Goal: Transaction & Acquisition: Purchase product/service

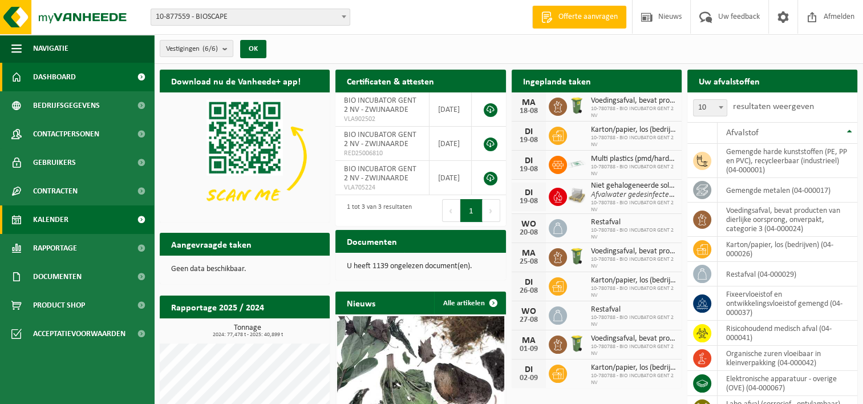
click at [91, 220] on link "Kalender" at bounding box center [77, 219] width 154 height 29
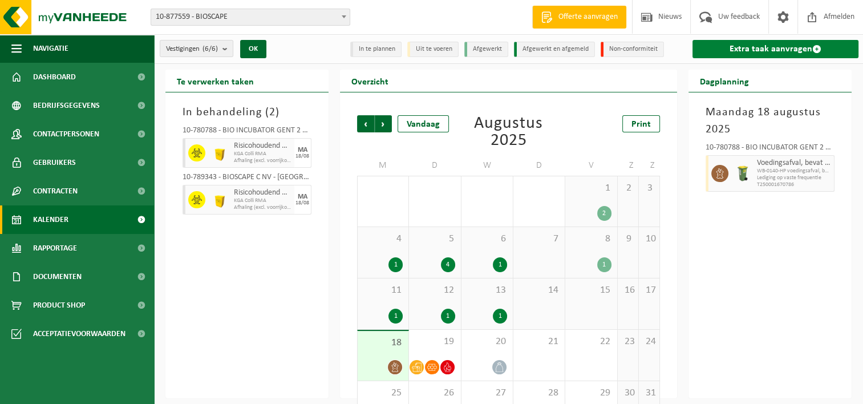
click at [751, 51] on link "Extra taak aanvragen" at bounding box center [775, 49] width 166 height 18
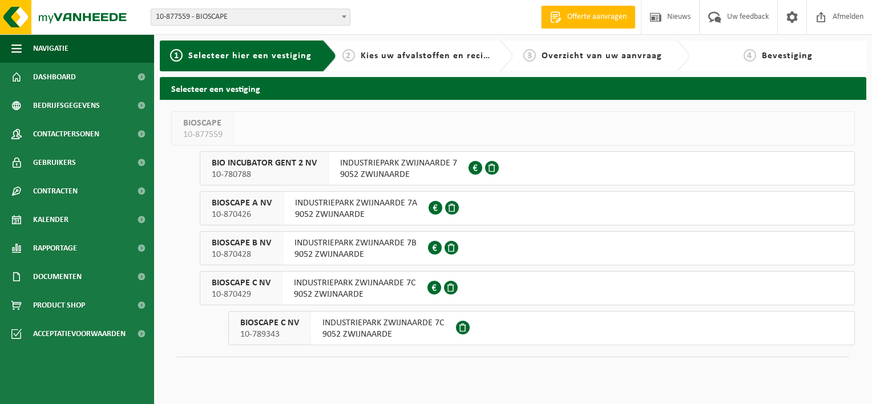
click at [325, 210] on span "9052 ZWIJNAARDE" at bounding box center [356, 214] width 122 height 11
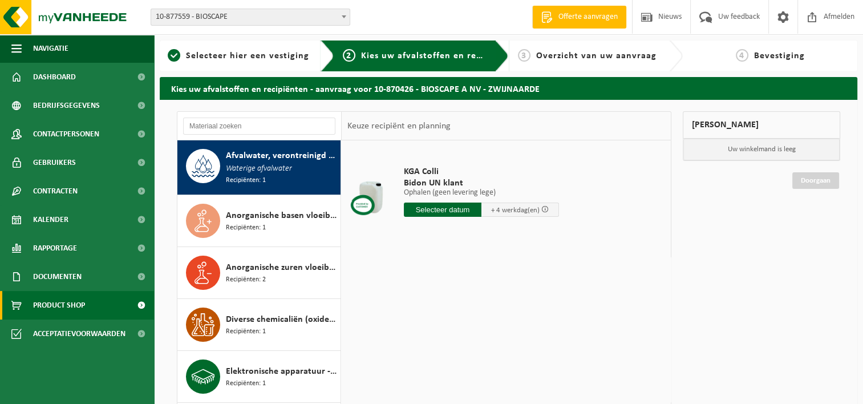
click at [32, 300] on link "Product Shop" at bounding box center [77, 305] width 154 height 29
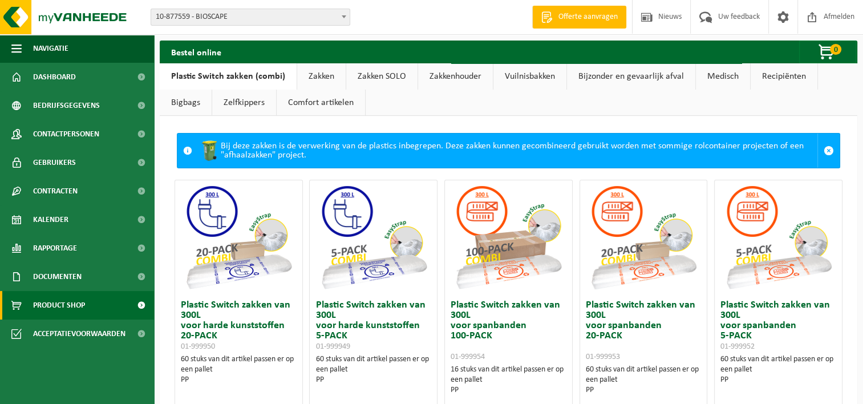
click at [712, 75] on link "Medisch" at bounding box center [723, 76] width 54 height 26
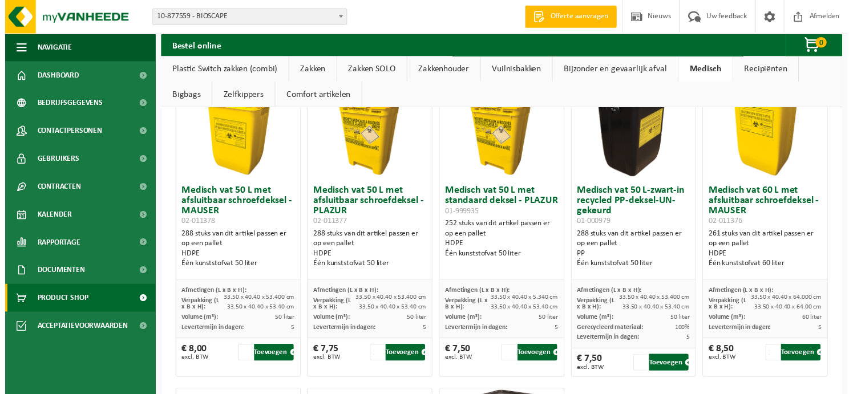
scroll to position [456, 0]
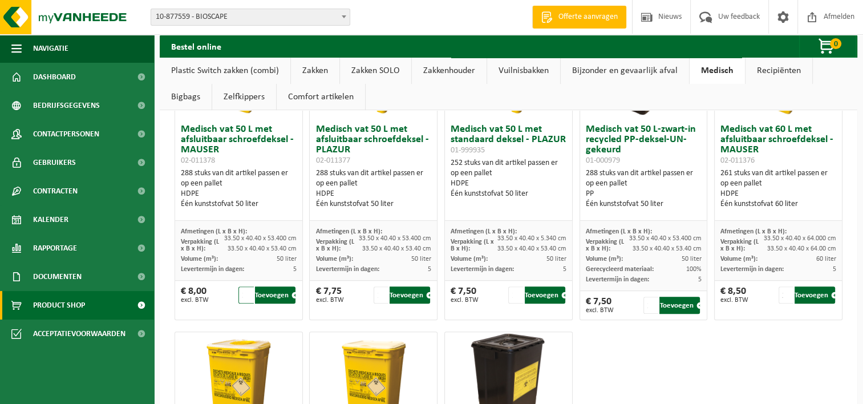
click at [244, 293] on input "2" at bounding box center [245, 294] width 15 height 17
click at [244, 292] on input "3" at bounding box center [245, 294] width 15 height 17
click at [246, 292] on input "4" at bounding box center [245, 294] width 15 height 17
click at [246, 292] on input "5" at bounding box center [245, 294] width 15 height 17
click at [246, 296] on input "4" at bounding box center [245, 294] width 15 height 17
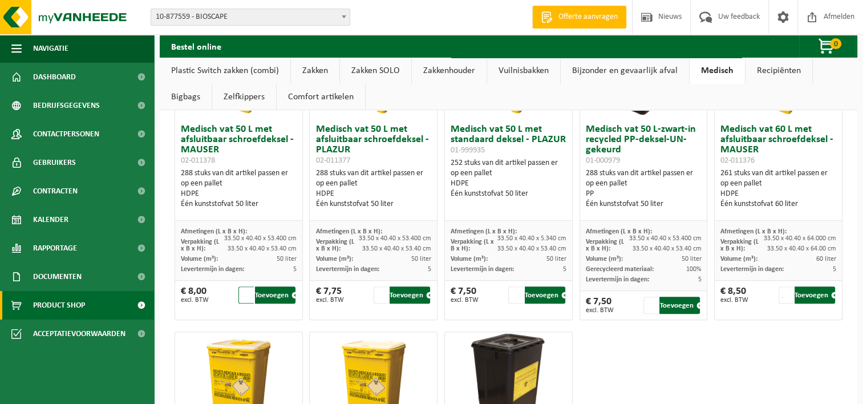
click at [246, 296] on input "3" at bounding box center [245, 294] width 15 height 17
click at [246, 296] on input "2" at bounding box center [245, 294] width 15 height 17
click at [246, 296] on input "1" at bounding box center [245, 294] width 15 height 17
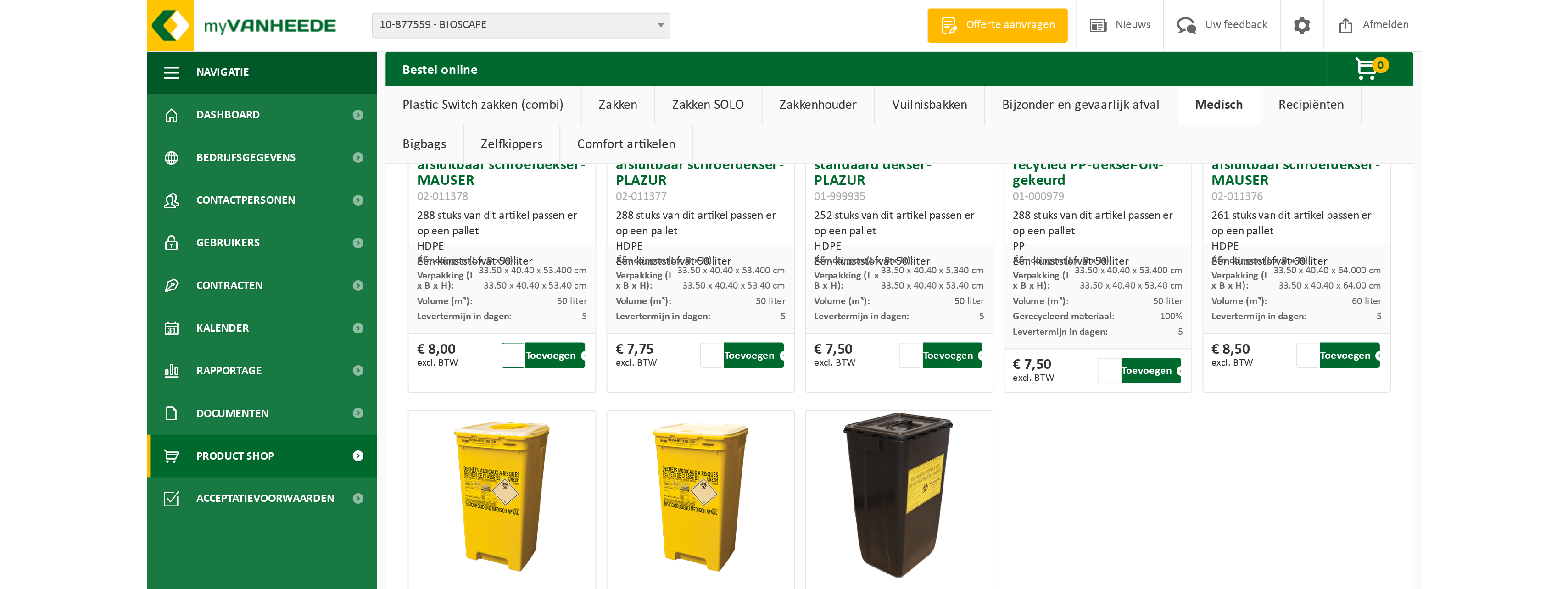
scroll to position [215, 0]
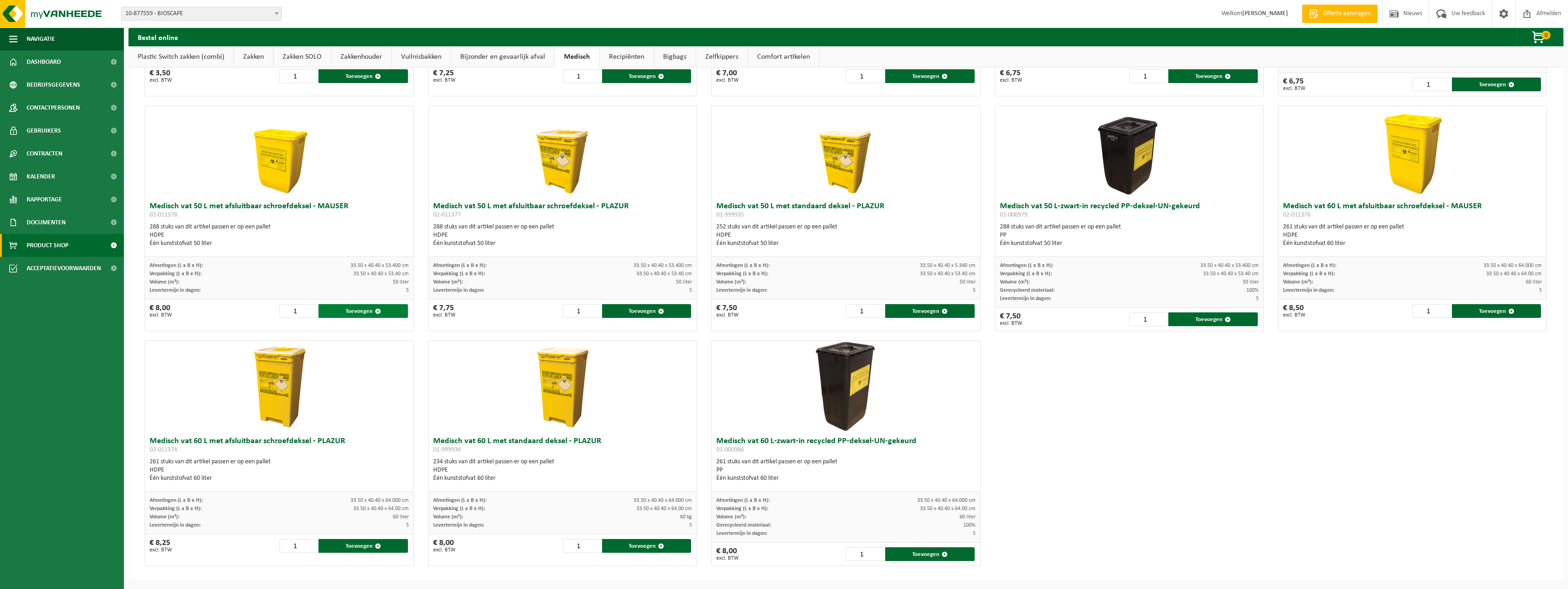
click at [340, 307] on button "Toevoegen" at bounding box center [363, 311] width 89 height 14
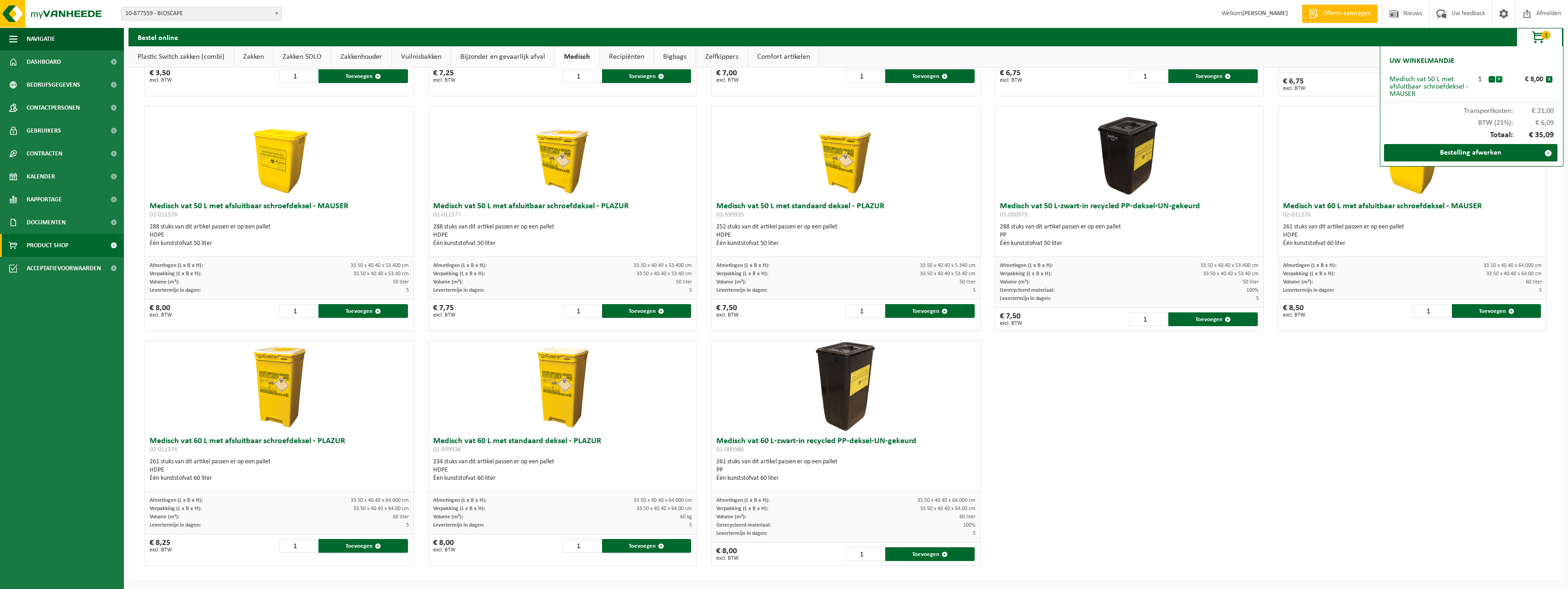
click at [693, 78] on button "+" at bounding box center [1499, 80] width 6 height 6
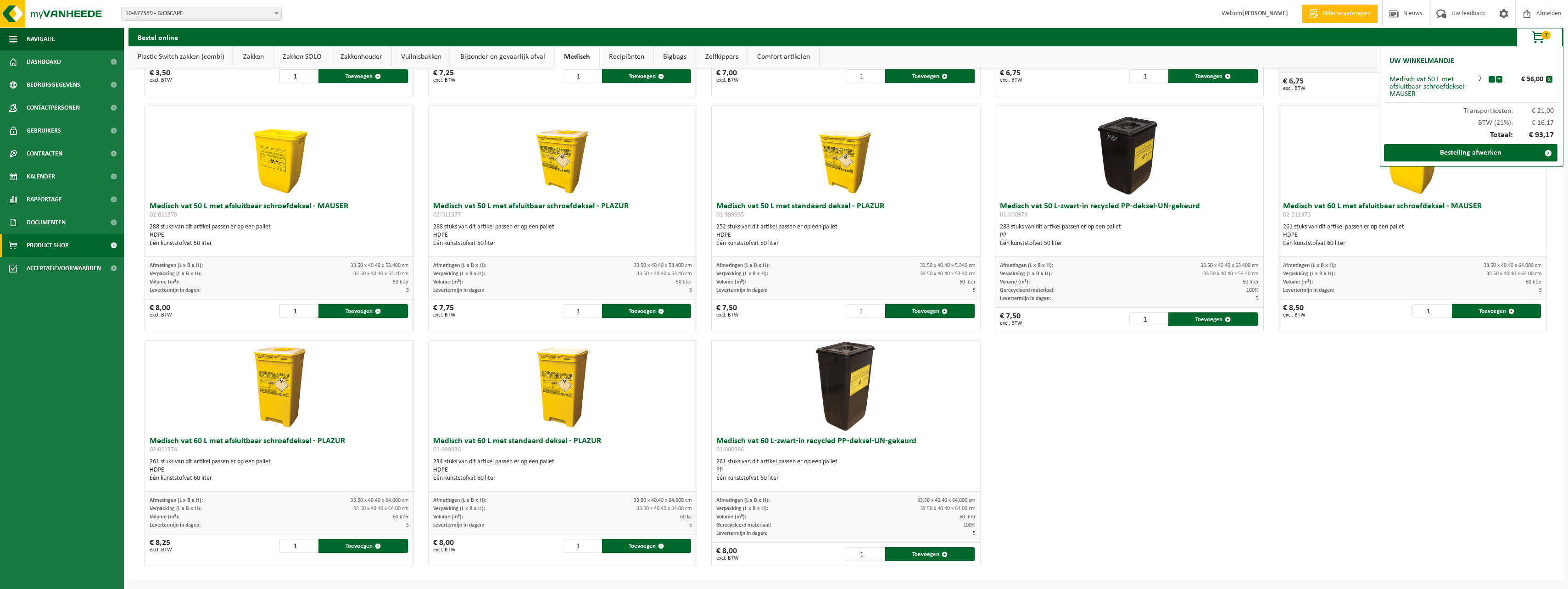
click at [693, 78] on button "+" at bounding box center [1499, 80] width 6 height 6
click at [693, 77] on button "+" at bounding box center [1499, 80] width 6 height 6
click at [311, 311] on input "69" at bounding box center [298, 311] width 39 height 14
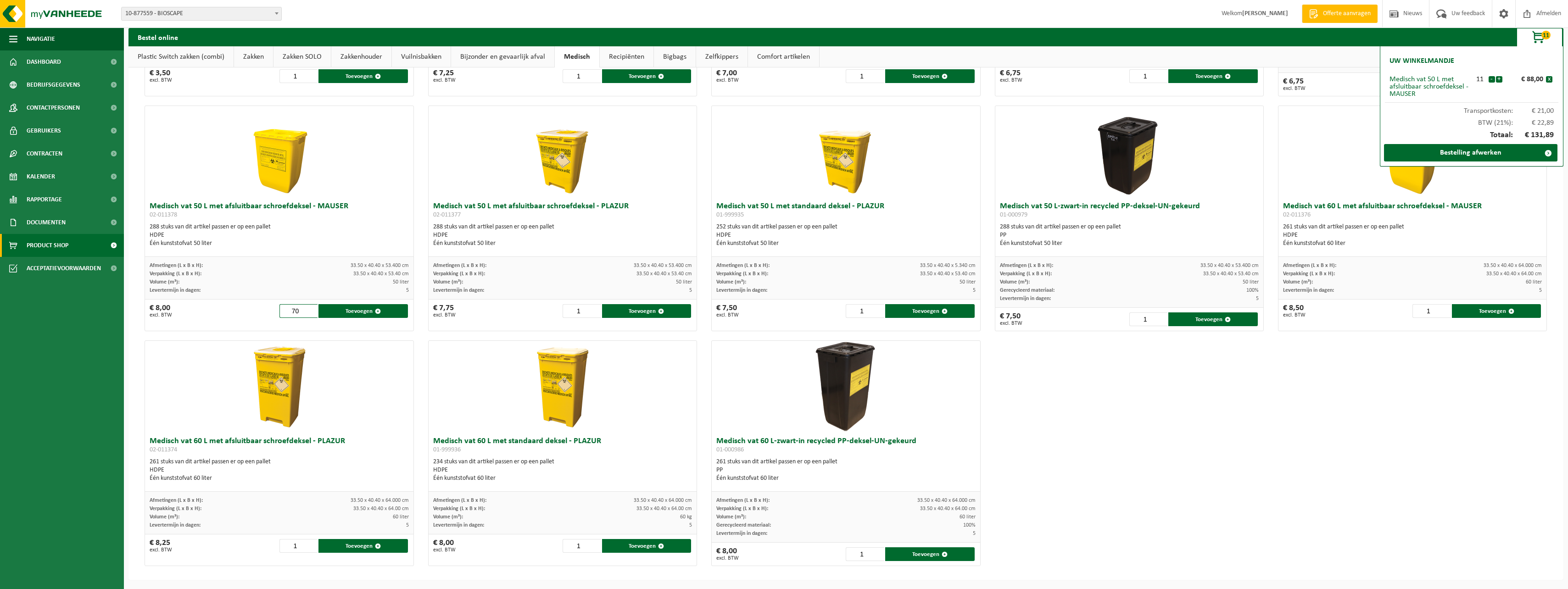
click at [311, 311] on input "70" at bounding box center [298, 311] width 39 height 14
click at [311, 311] on input "71" at bounding box center [298, 311] width 39 height 14
click at [311, 311] on input "72" at bounding box center [298, 311] width 39 height 14
click at [311, 311] on input "73" at bounding box center [298, 311] width 39 height 14
click at [311, 311] on input "74" at bounding box center [298, 311] width 39 height 14
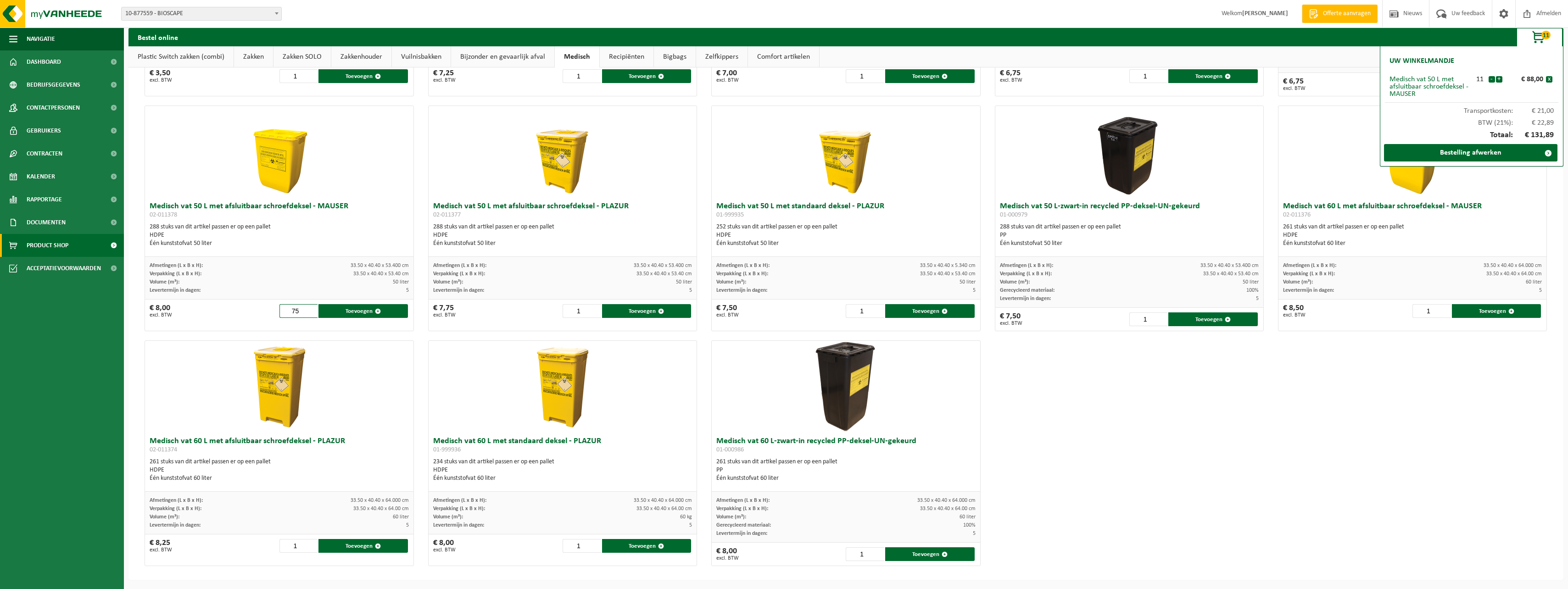
click at [311, 311] on input "75" at bounding box center [298, 311] width 39 height 14
click at [311, 311] on input "76" at bounding box center [298, 311] width 39 height 14
click at [311, 311] on input "77" at bounding box center [298, 311] width 39 height 14
click at [311, 311] on input "78" at bounding box center [298, 311] width 39 height 14
click at [311, 311] on input "79" at bounding box center [298, 311] width 39 height 14
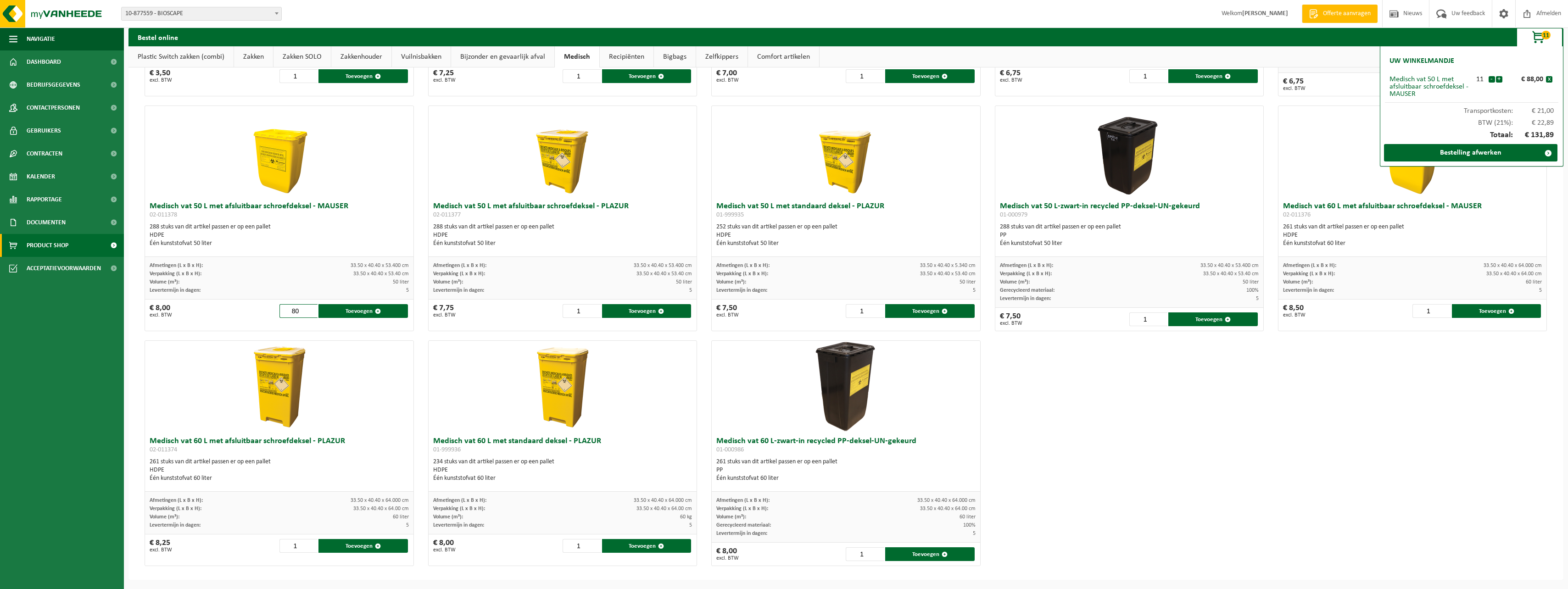
click at [311, 311] on input "80" at bounding box center [298, 311] width 39 height 14
click at [311, 311] on input "81" at bounding box center [298, 311] width 39 height 14
click at [693, 79] on button "x" at bounding box center [1549, 80] width 6 height 6
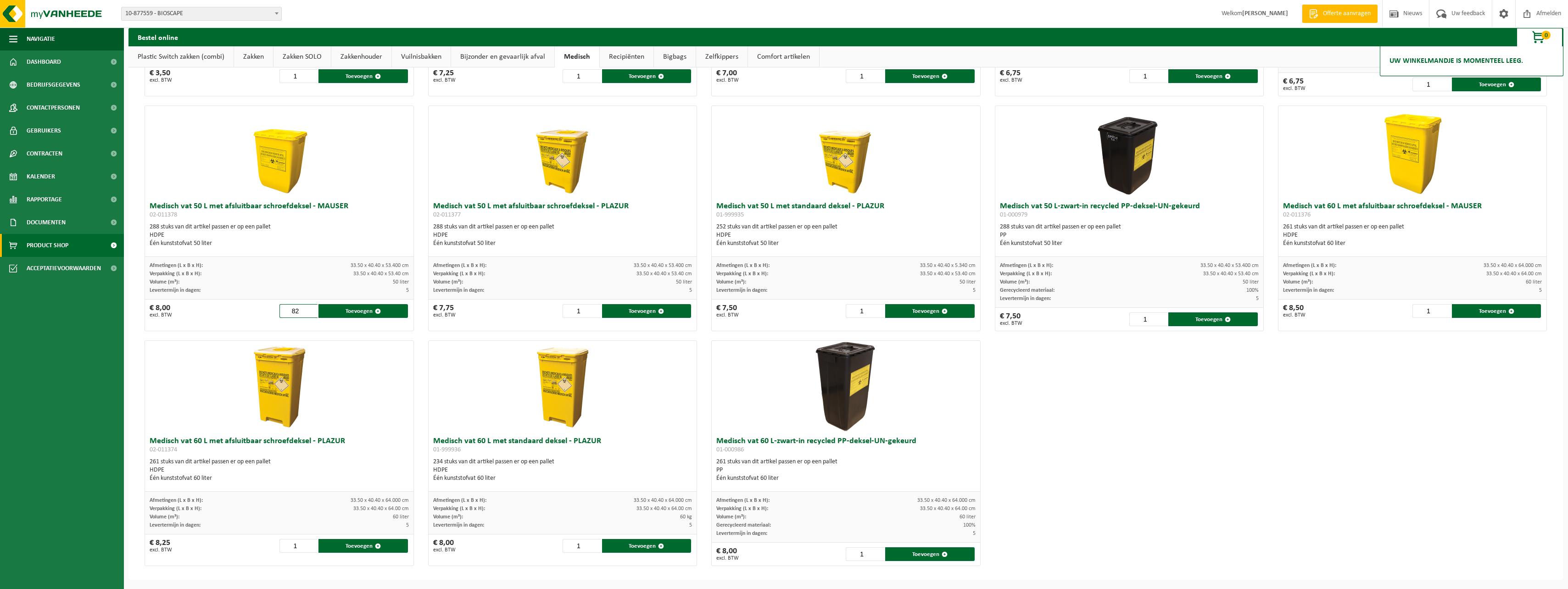
click at [311, 310] on input "82" at bounding box center [298, 311] width 39 height 14
click at [311, 310] on input "83" at bounding box center [298, 311] width 39 height 14
click at [311, 310] on input "84" at bounding box center [298, 311] width 39 height 14
click at [311, 310] on input "94" at bounding box center [298, 311] width 39 height 14
click at [311, 310] on input "95" at bounding box center [298, 311] width 39 height 14
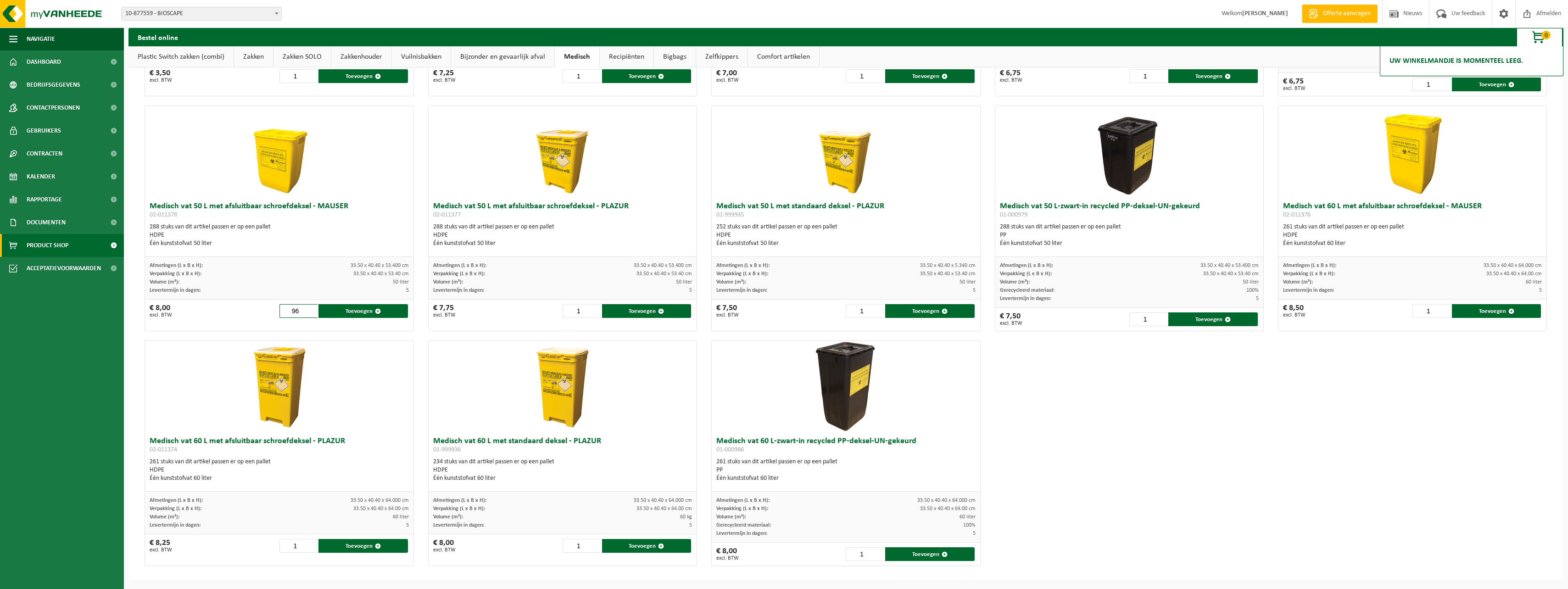
click at [311, 310] on input "96" at bounding box center [298, 311] width 39 height 14
click at [335, 312] on button "Toevoegen" at bounding box center [363, 311] width 89 height 14
type input "1"
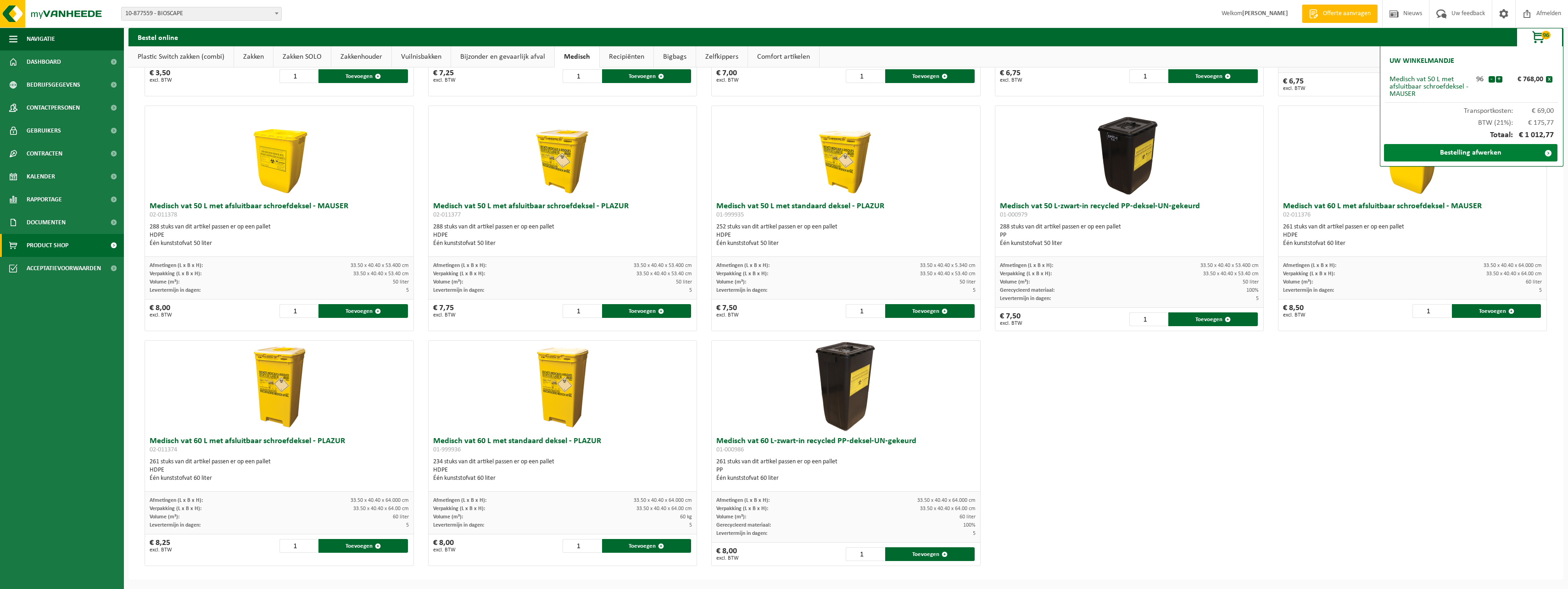
click at [693, 155] on link "Bestelling afwerken" at bounding box center [1471, 153] width 174 height 18
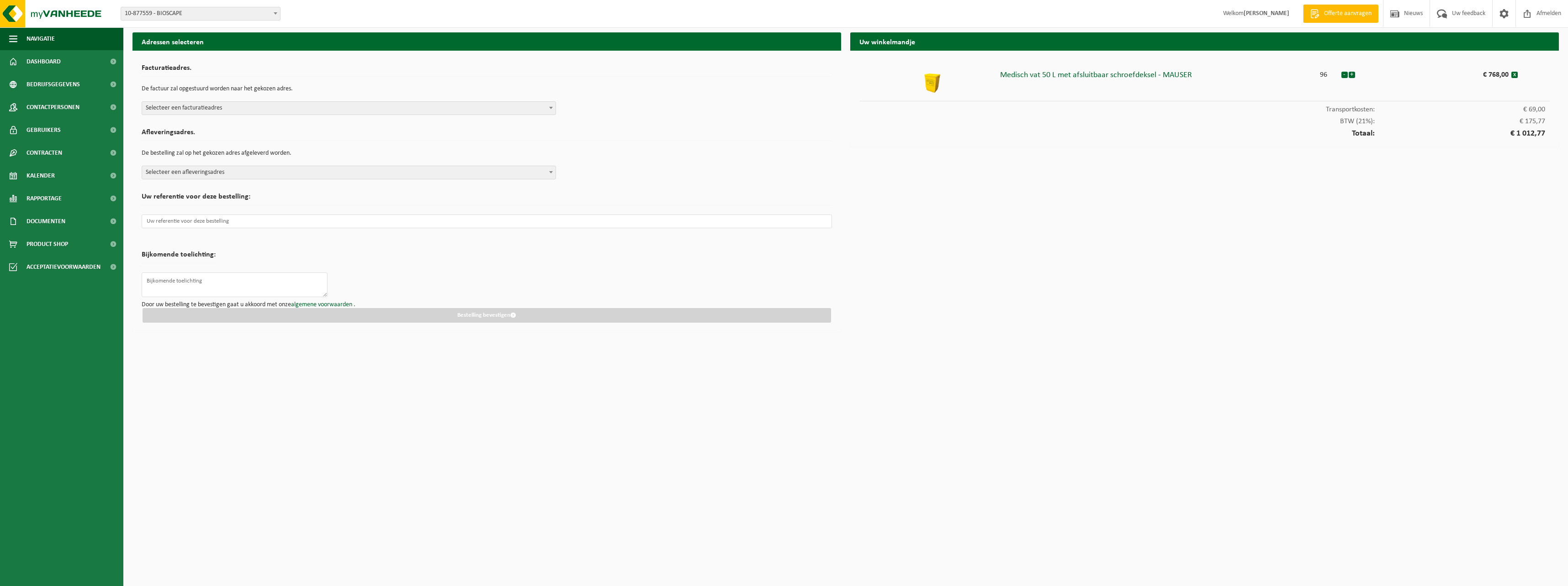
click at [247, 108] on span "Selecteer een facturatieadres" at bounding box center [349, 108] width 413 height 13
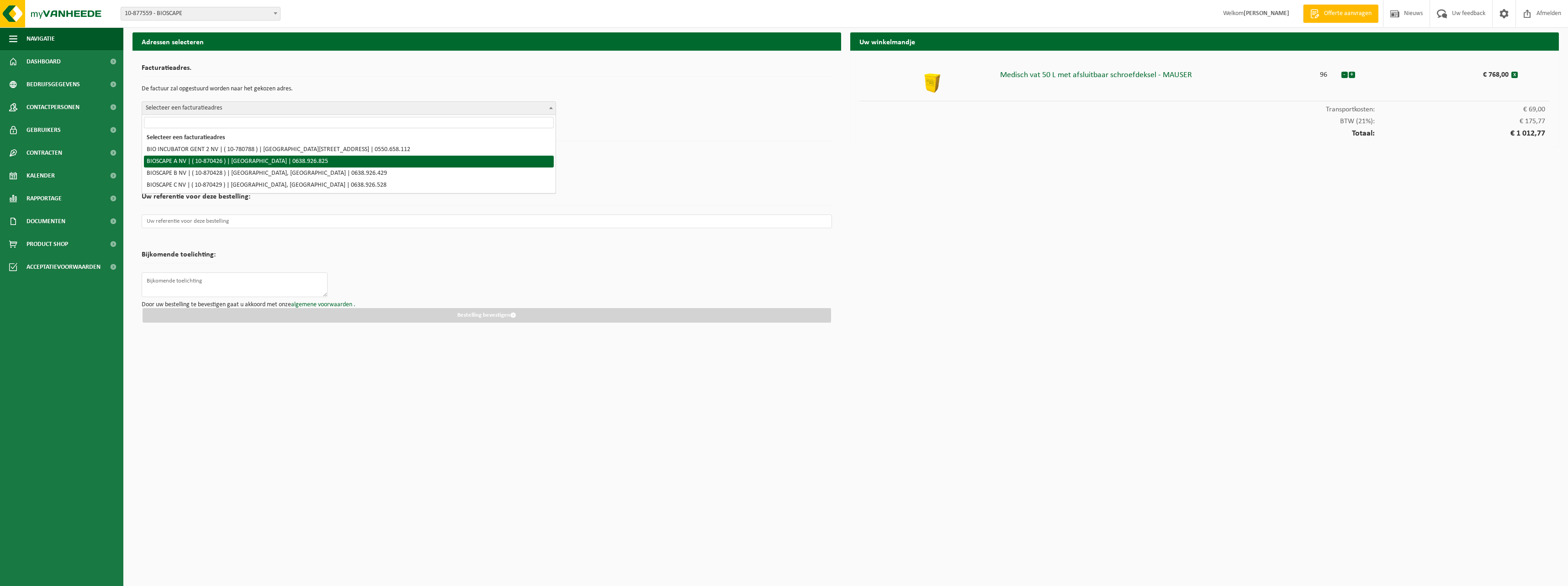
select select "104673"
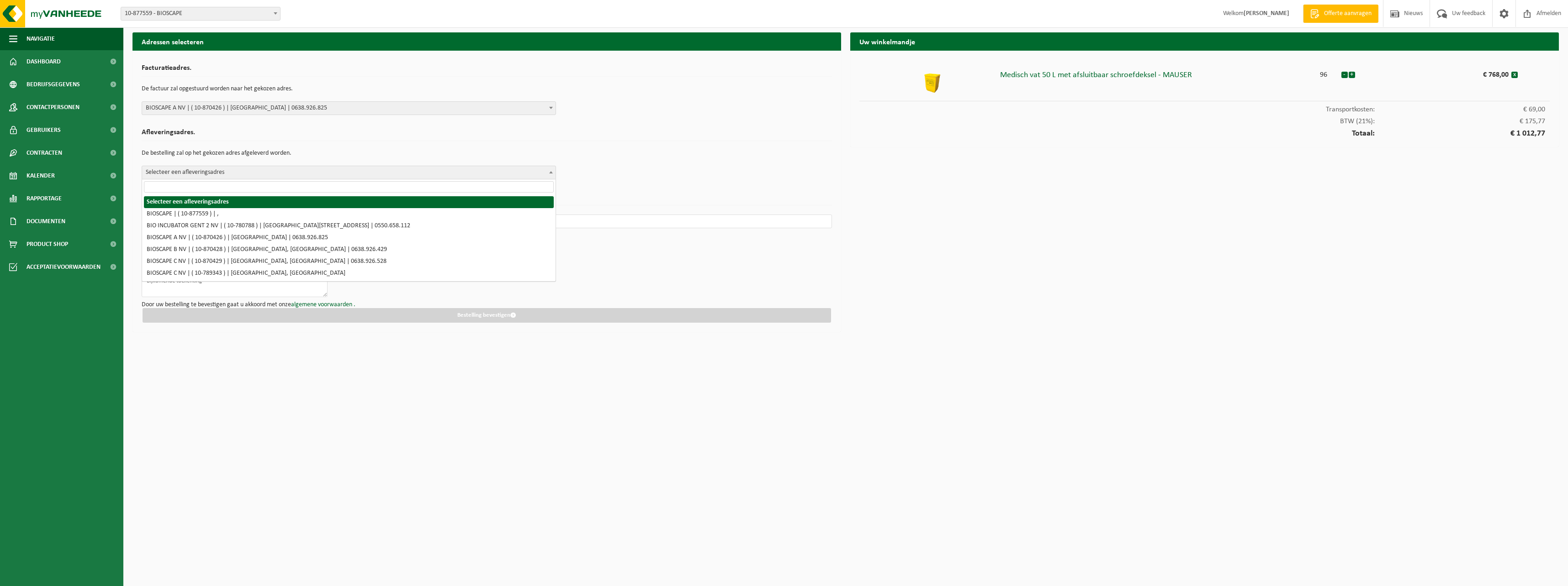
click at [224, 174] on span "Selecteer een afleveringsadres" at bounding box center [349, 173] width 413 height 13
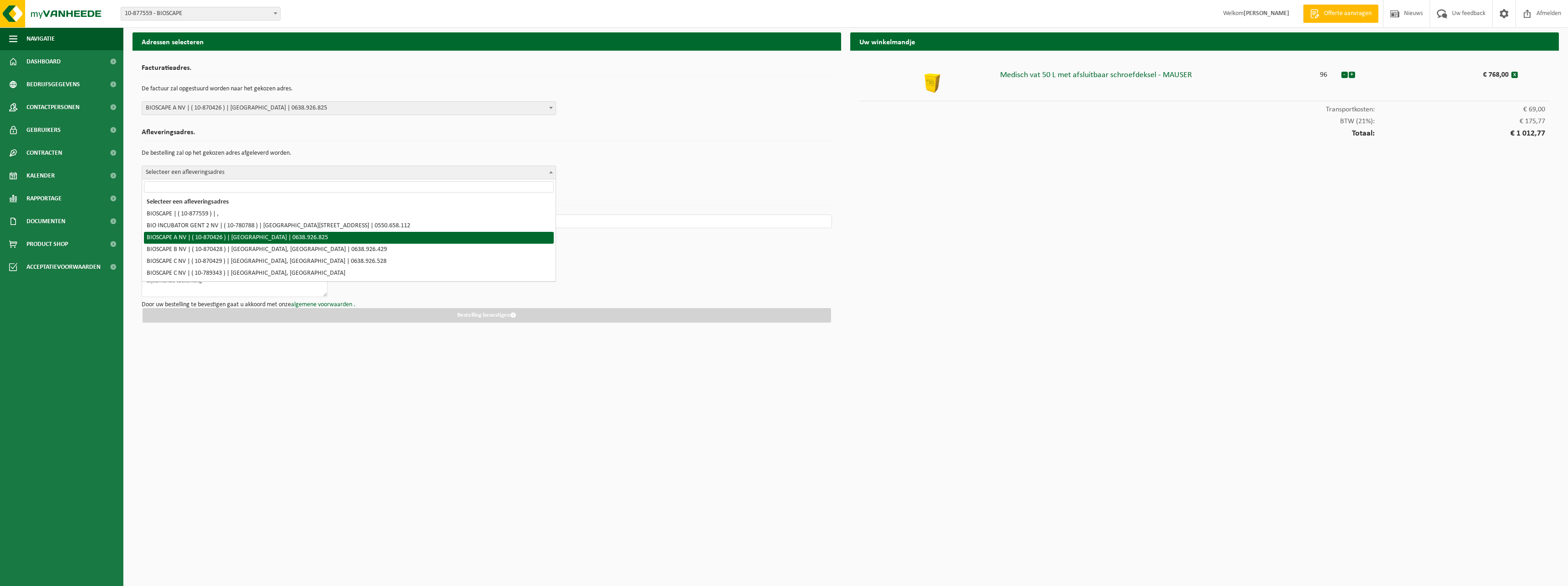
select select "104673"
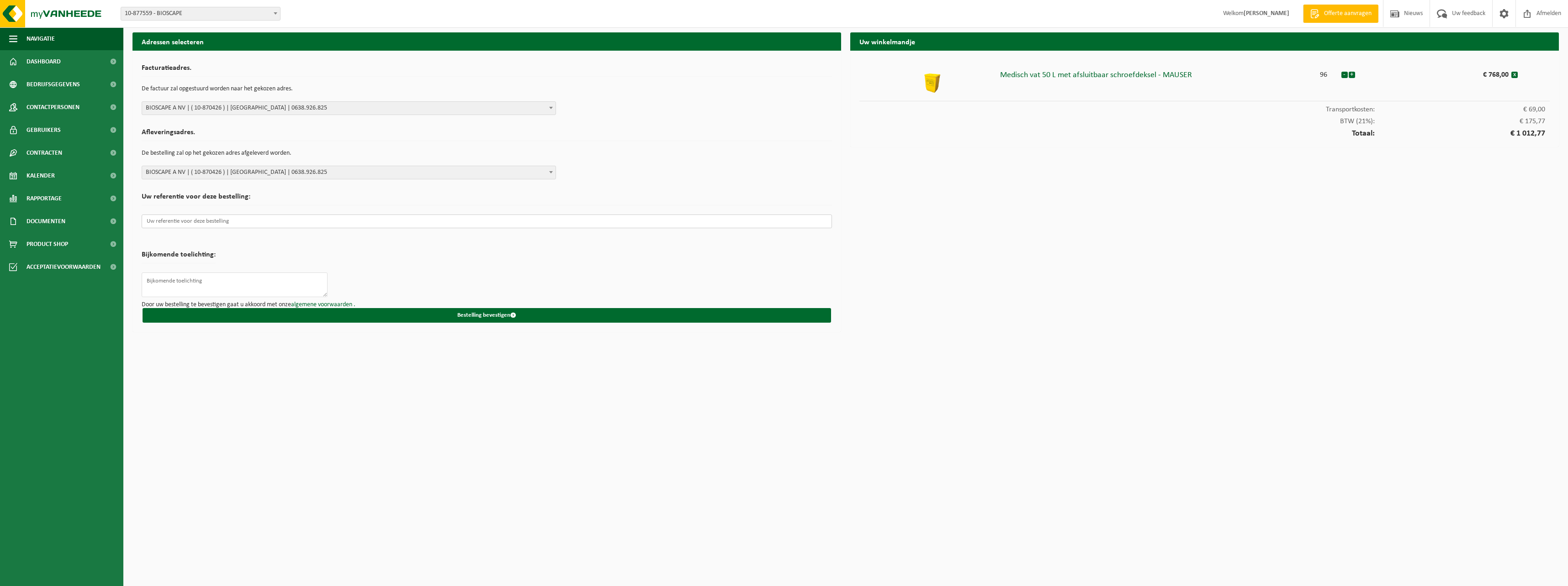
click at [206, 228] on input "text" at bounding box center [487, 221] width 691 height 14
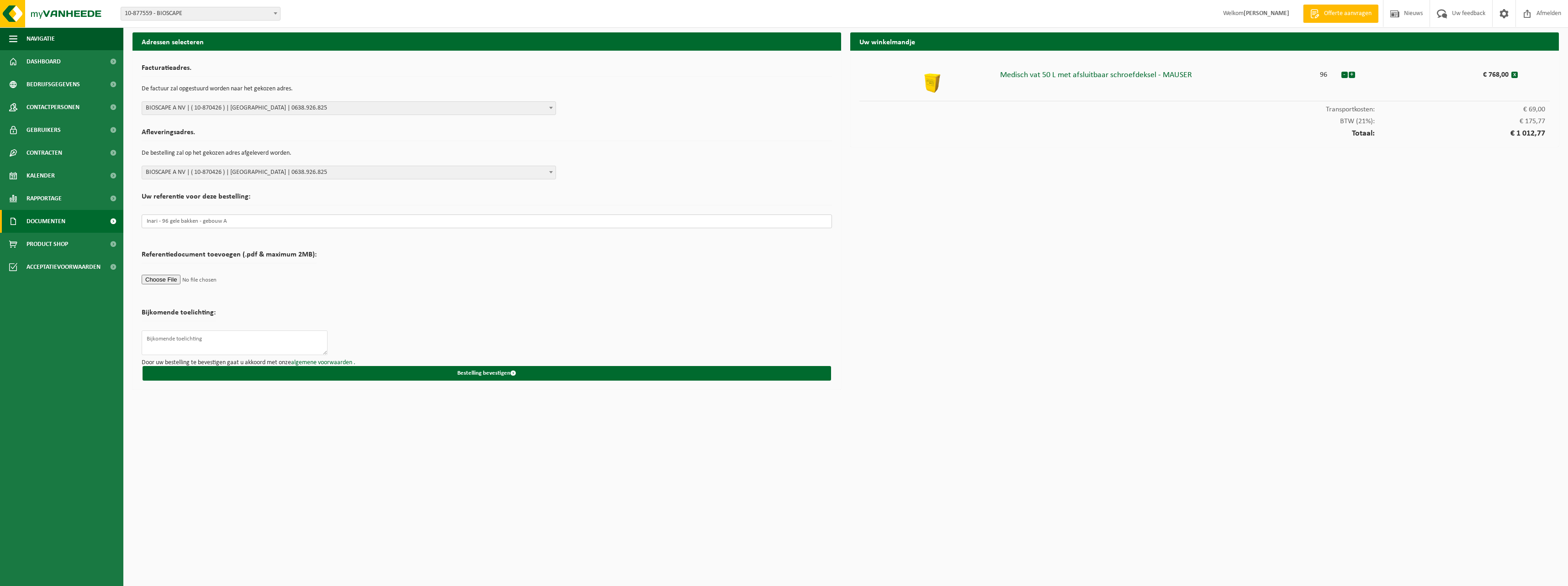
drag, startPoint x: 222, startPoint y: 225, endPoint x: 107, endPoint y: 223, distance: 115.0
click at [107, 223] on div "Navigatie Offerte aanvragen Nieuws Uw feedback Afmelden Dashboard Bedrijfsgegev…" at bounding box center [784, 197] width 1568 height 395
type input "Inari - 96 gele bakken - gebouw A"
click at [462, 372] on button "Bestelling bevestigen" at bounding box center [487, 373] width 689 height 14
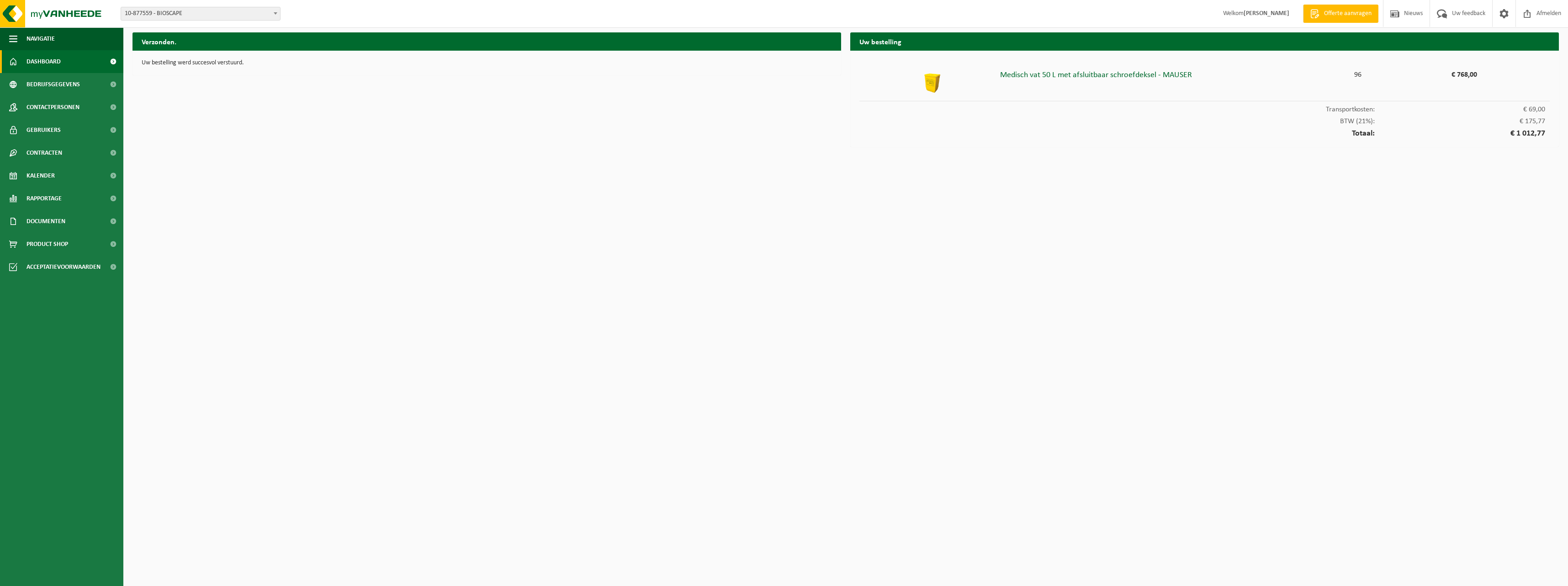
click at [90, 63] on link "Dashboard" at bounding box center [62, 62] width 123 height 23
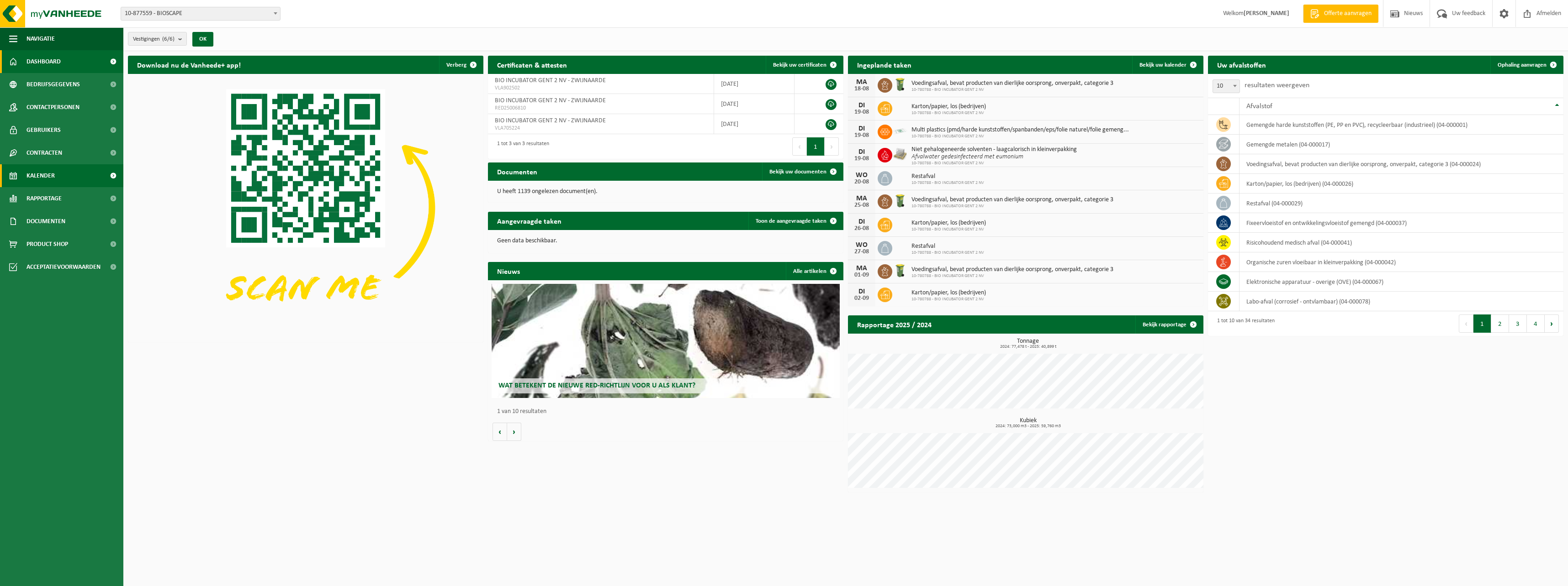
click at [62, 171] on link "Kalender" at bounding box center [62, 175] width 123 height 23
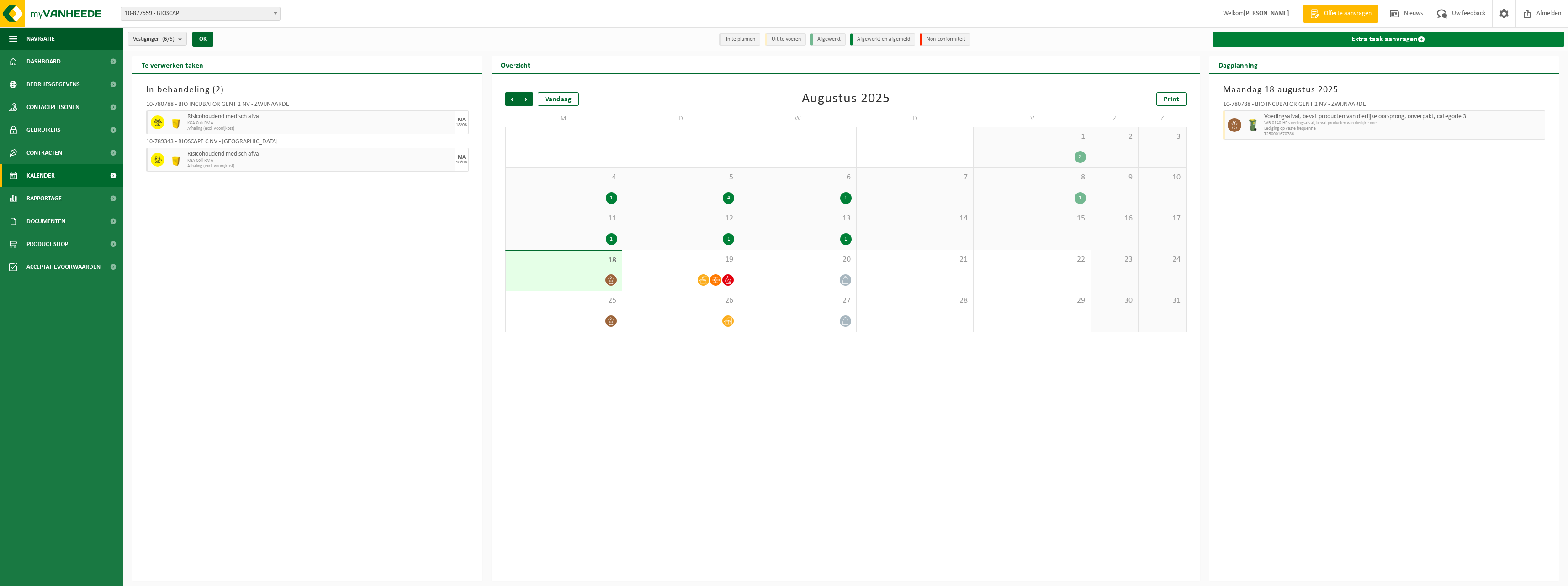
click at [1332, 42] on link "Extra taak aanvragen" at bounding box center [1389, 39] width 353 height 14
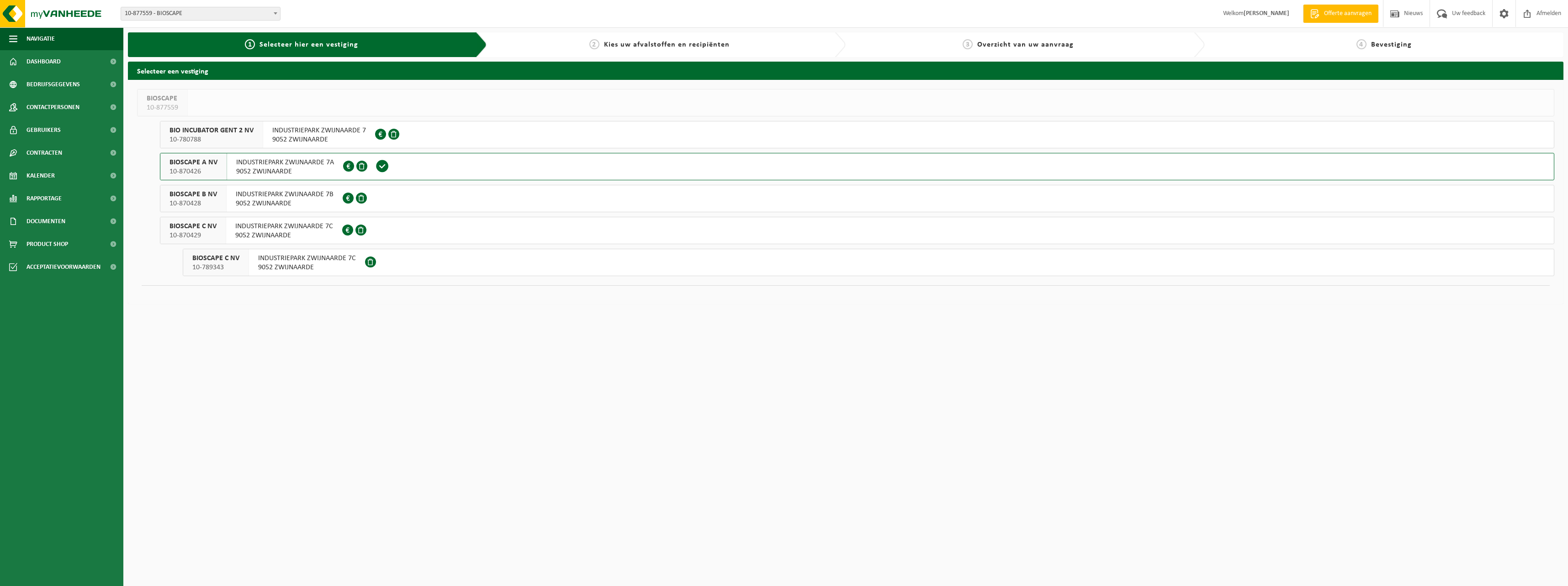
click at [244, 196] on span "INDUSTRIEPARK ZWIJNAARDE 7B" at bounding box center [284, 194] width 98 height 9
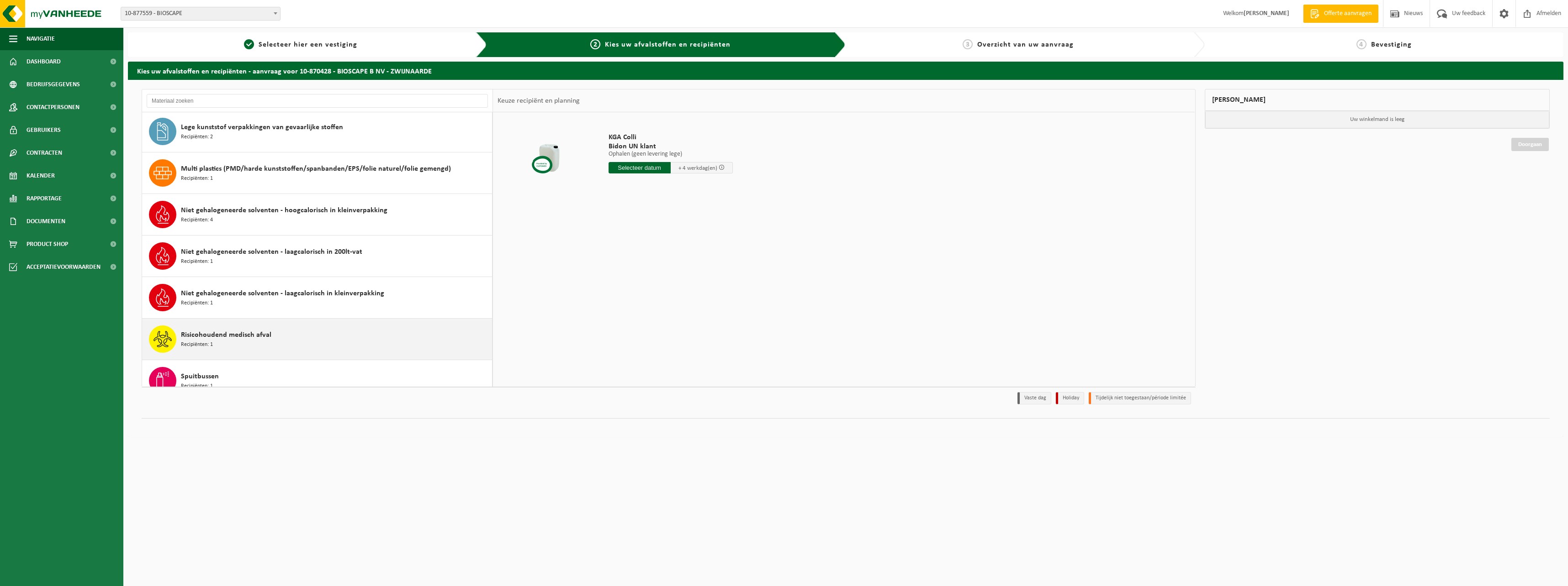
click at [242, 320] on div "Risicohoudend medisch afval Recipiënten: 1" at bounding box center [316, 339] width 350 height 41
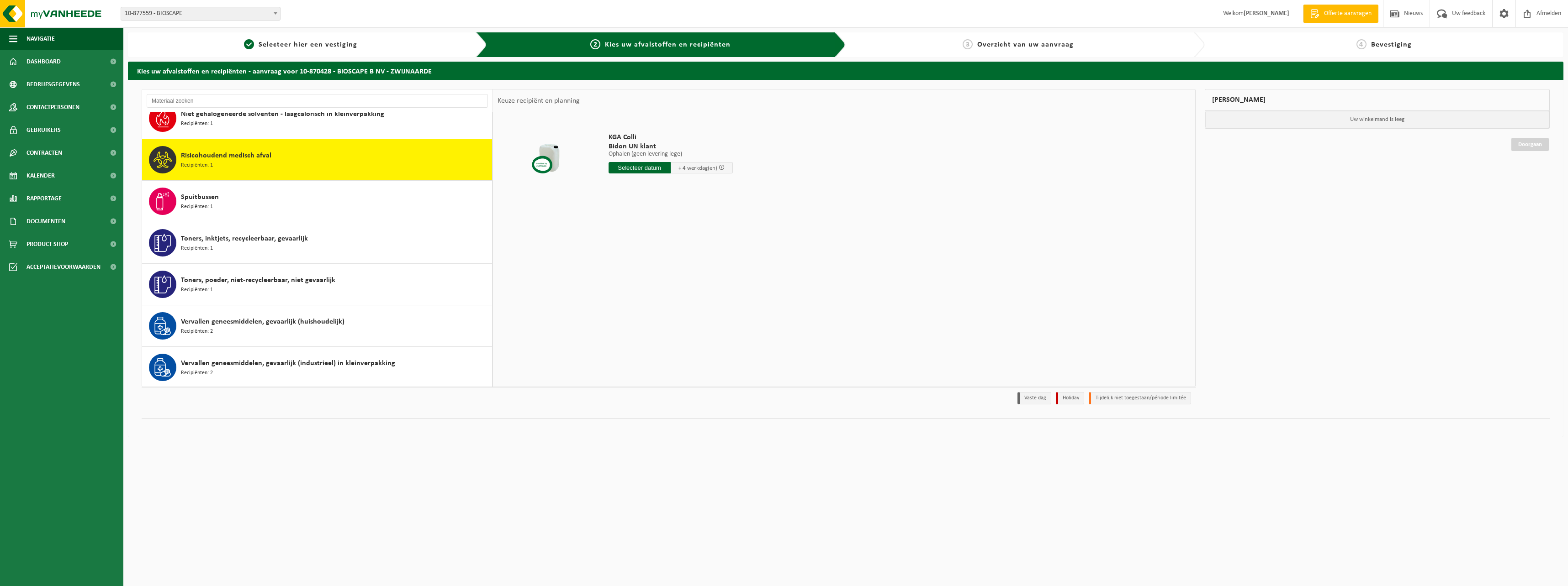
scroll to position [682, 0]
click at [643, 166] on input "text" at bounding box center [640, 167] width 62 height 11
click at [652, 264] on div "20" at bounding box center [649, 263] width 16 height 14
type input "Van 2025-08-20"
click at [663, 182] on input "32" at bounding box center [636, 184] width 54 height 12
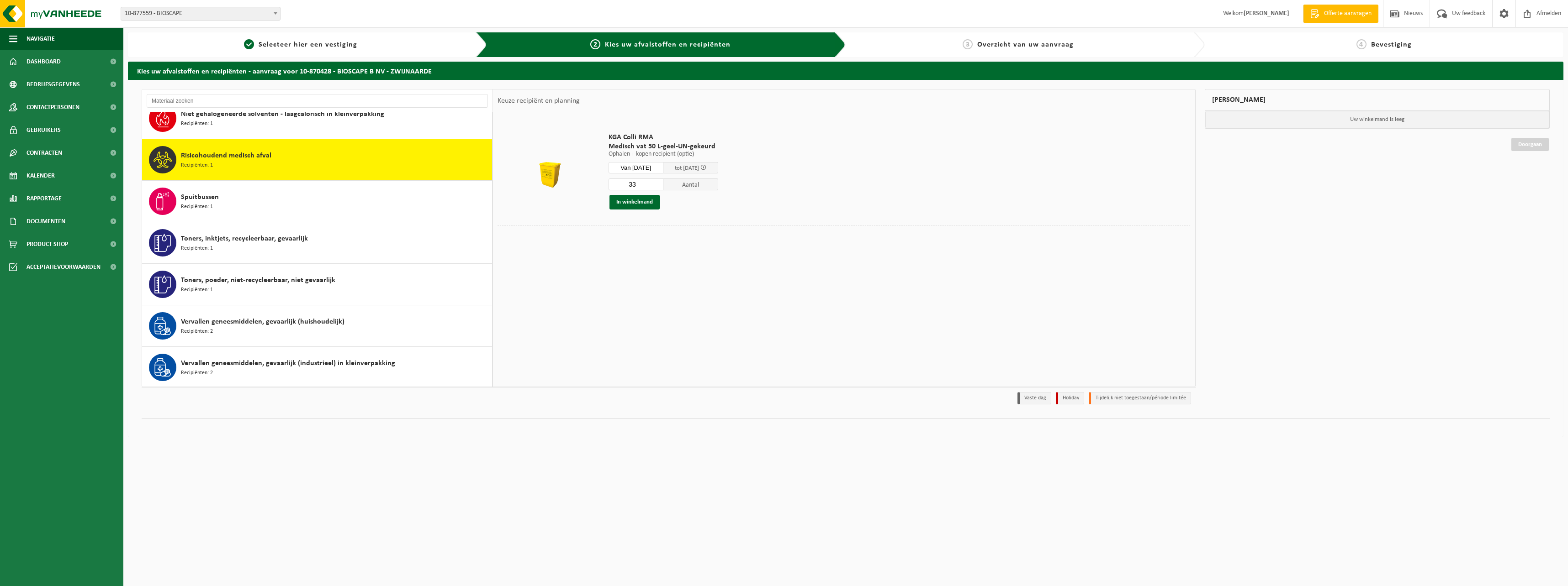
click at [663, 182] on input "33" at bounding box center [636, 184] width 54 height 12
click at [663, 182] on input "34" at bounding box center [636, 184] width 54 height 12
click at [663, 182] on input "35" at bounding box center [636, 184] width 54 height 12
click at [663, 182] on input "36" at bounding box center [636, 184] width 54 height 12
click at [663, 182] on input "37" at bounding box center [636, 184] width 54 height 12
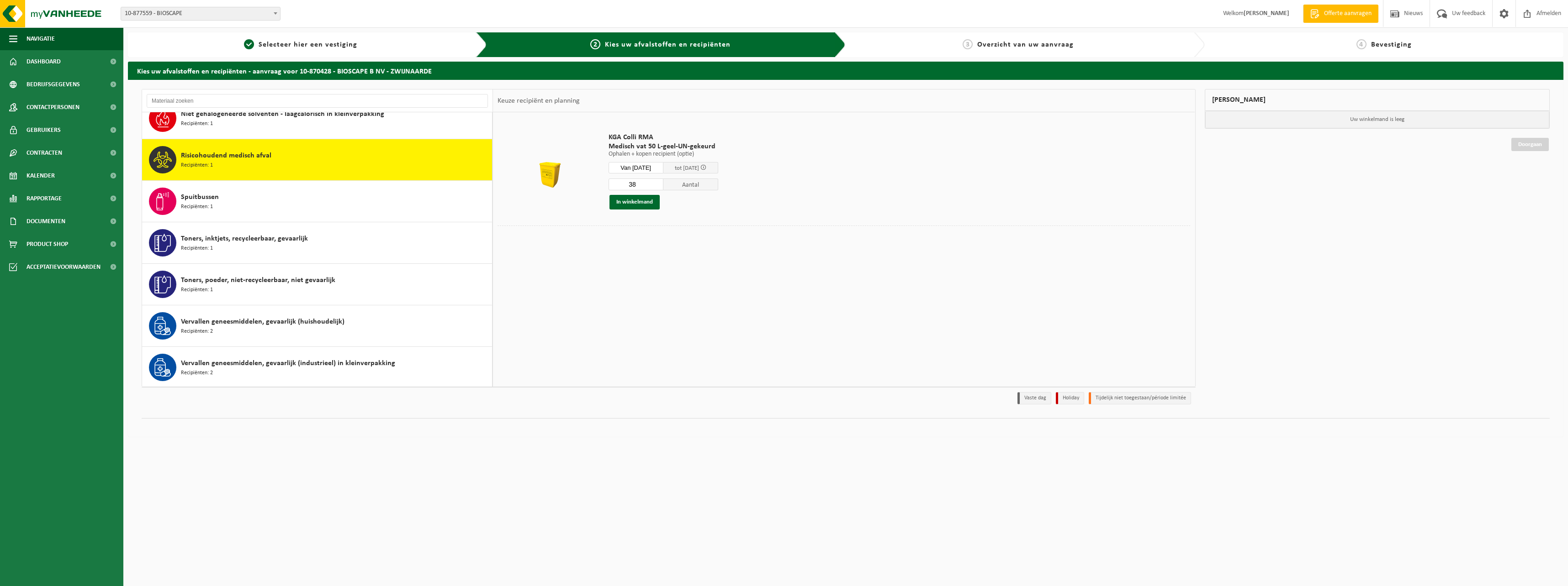
click at [663, 182] on input "38" at bounding box center [636, 184] width 54 height 12
click at [663, 182] on input "39" at bounding box center [636, 184] width 54 height 12
click at [663, 182] on input "40" at bounding box center [636, 184] width 54 height 12
click at [663, 182] on input "41" at bounding box center [636, 184] width 54 height 12
click at [663, 182] on input "42" at bounding box center [636, 184] width 54 height 12
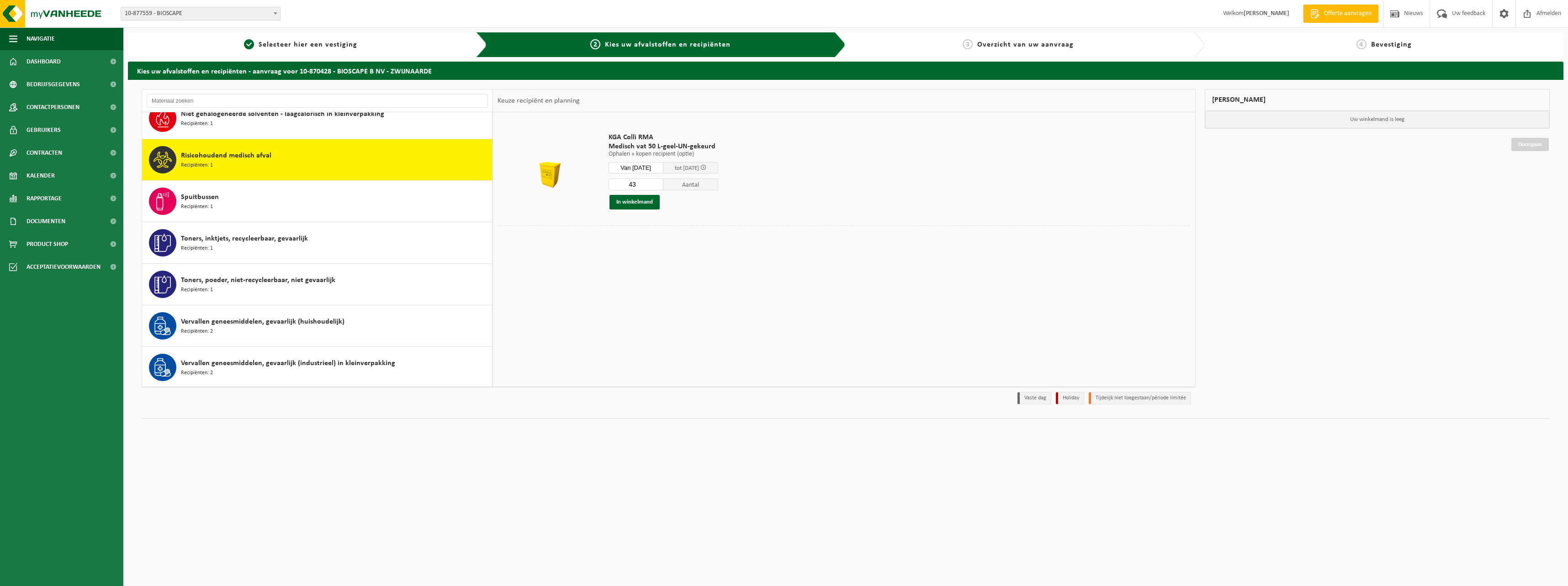
click at [663, 182] on input "43" at bounding box center [636, 184] width 54 height 12
click at [663, 182] on input "44" at bounding box center [636, 184] width 54 height 12
click at [663, 182] on input "45" at bounding box center [636, 184] width 54 height 12
click at [663, 182] on input "46" at bounding box center [636, 184] width 54 height 12
click at [663, 182] on input "47" at bounding box center [636, 184] width 54 height 12
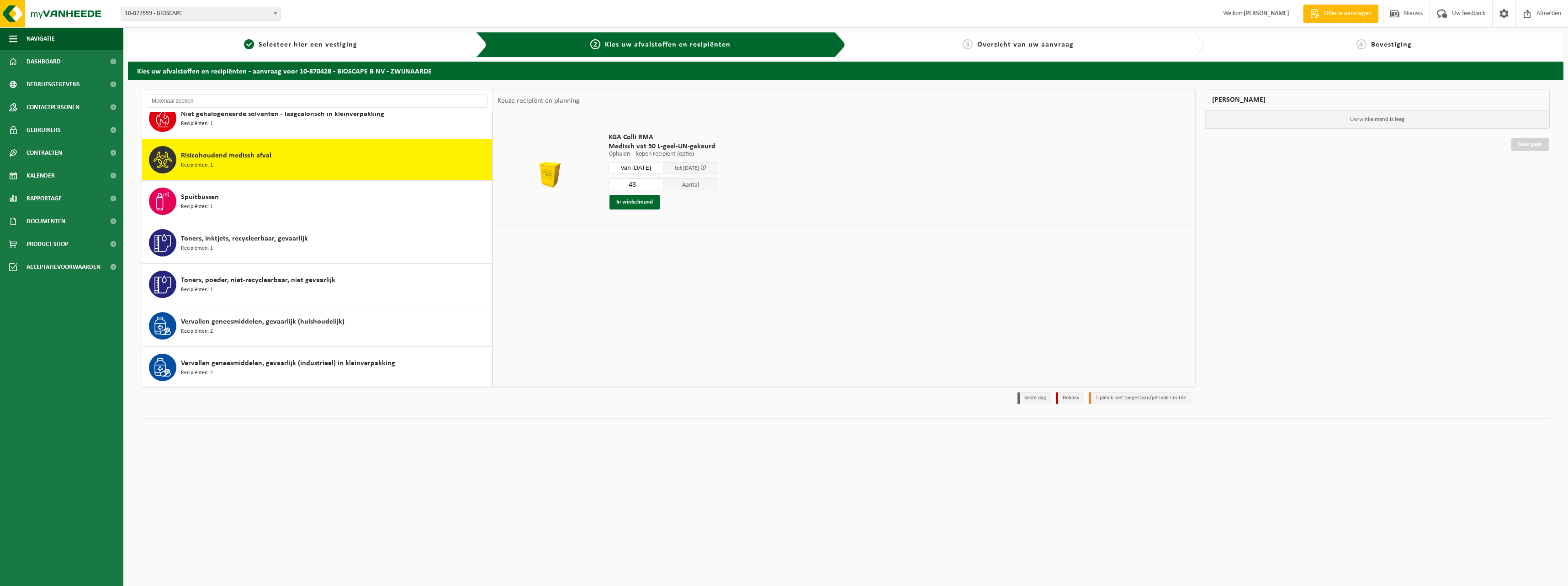
click at [663, 182] on input "48" at bounding box center [636, 184] width 54 height 12
click at [663, 187] on input "34" at bounding box center [636, 184] width 54 height 12
click at [663, 187] on input "33" at bounding box center [636, 184] width 54 height 12
click at [663, 187] on input "32" at bounding box center [636, 184] width 54 height 12
click at [663, 187] on input "30" at bounding box center [636, 184] width 54 height 12
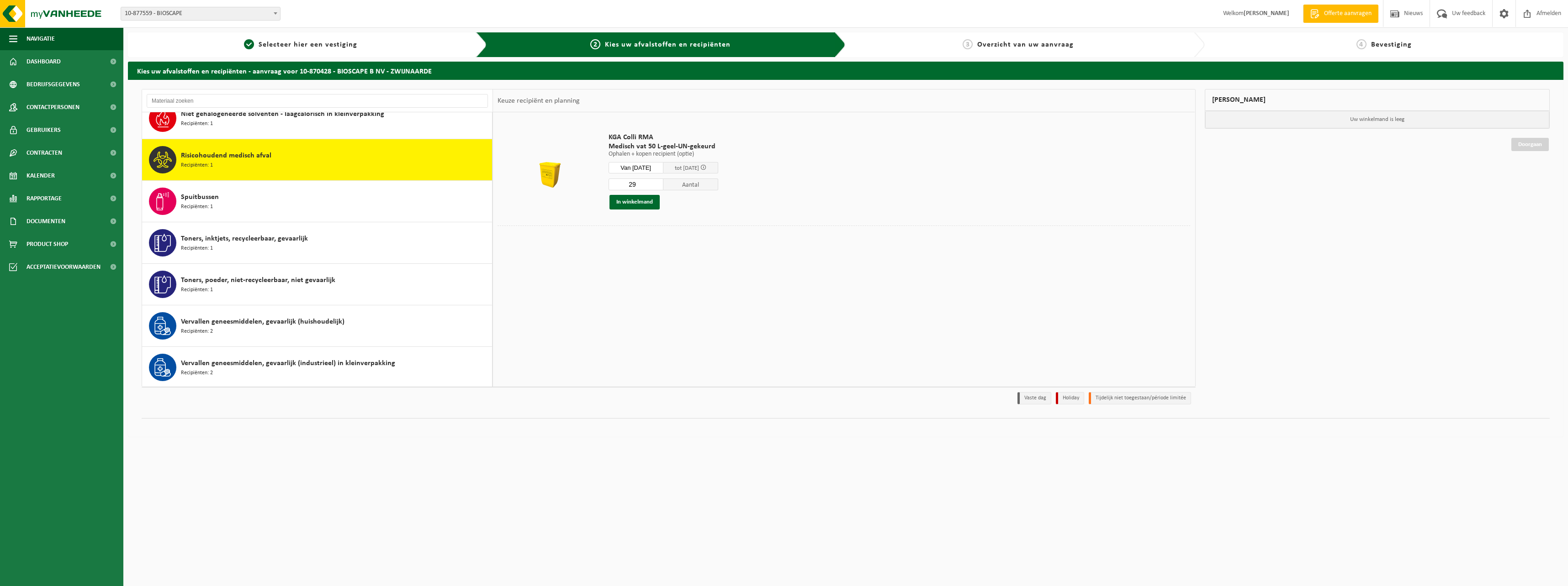
click at [663, 187] on input "29" at bounding box center [636, 184] width 54 height 12
click at [663, 187] on input "28" at bounding box center [636, 184] width 54 height 12
click at [663, 187] on input "27" at bounding box center [636, 184] width 54 height 12
click at [663, 187] on input "26" at bounding box center [636, 184] width 54 height 12
click at [663, 187] on input "25" at bounding box center [636, 184] width 54 height 12
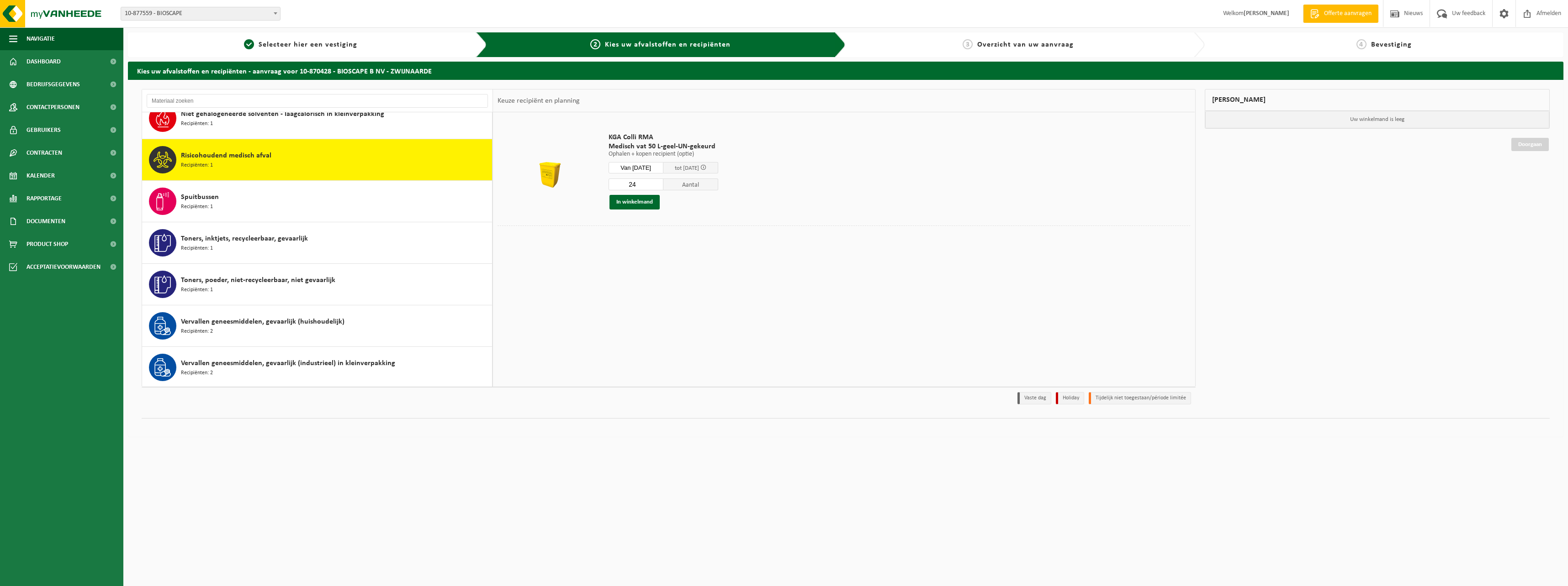
click at [663, 187] on input "24" at bounding box center [636, 184] width 54 height 12
click at [663, 187] on input "23" at bounding box center [636, 184] width 54 height 12
type input "24"
click at [663, 184] on input "24" at bounding box center [636, 184] width 54 height 12
click at [647, 200] on button "In winkelmand" at bounding box center [635, 203] width 50 height 14
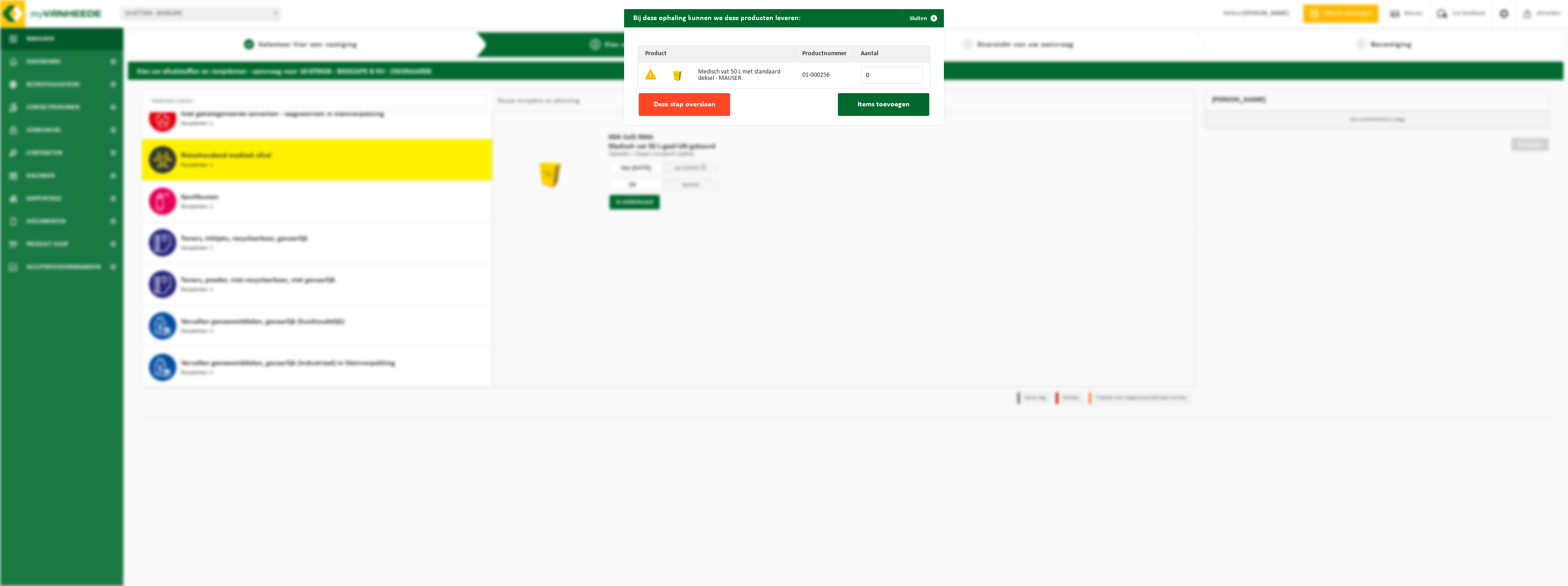
click at [670, 110] on button "Deze stap overslaan" at bounding box center [684, 104] width 91 height 23
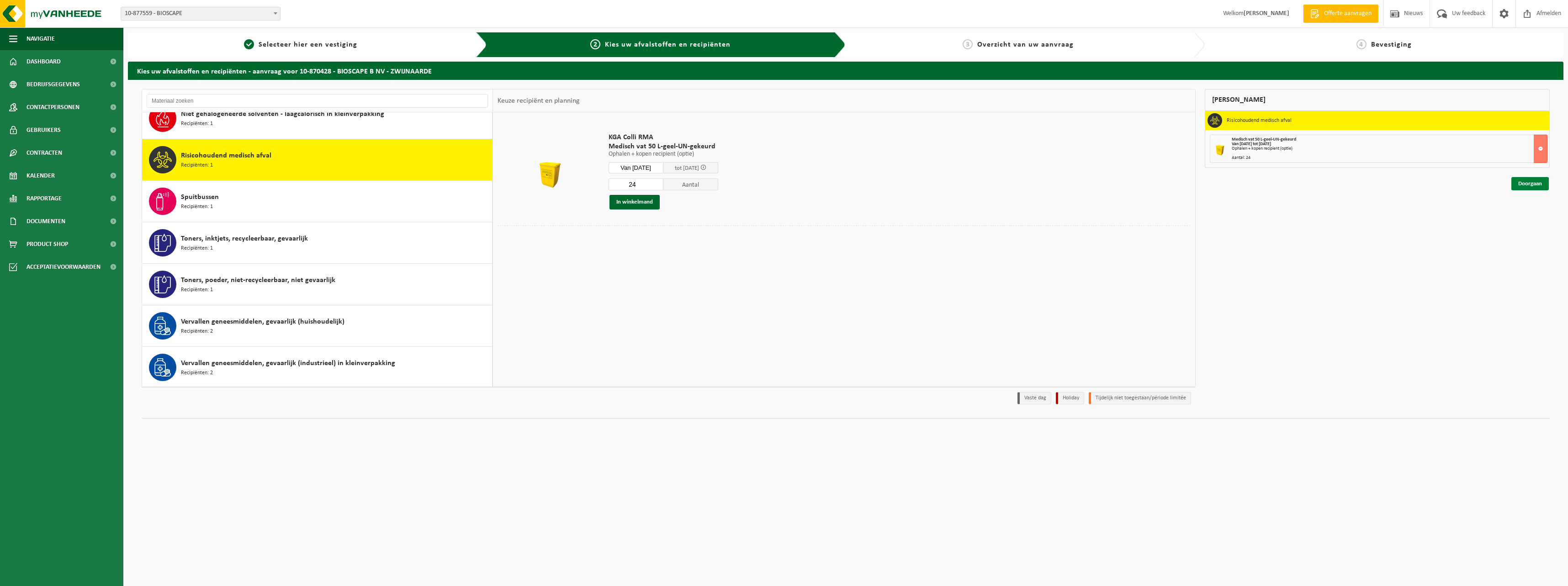
click at [1532, 183] on link "Doorgaan" at bounding box center [1530, 183] width 38 height 14
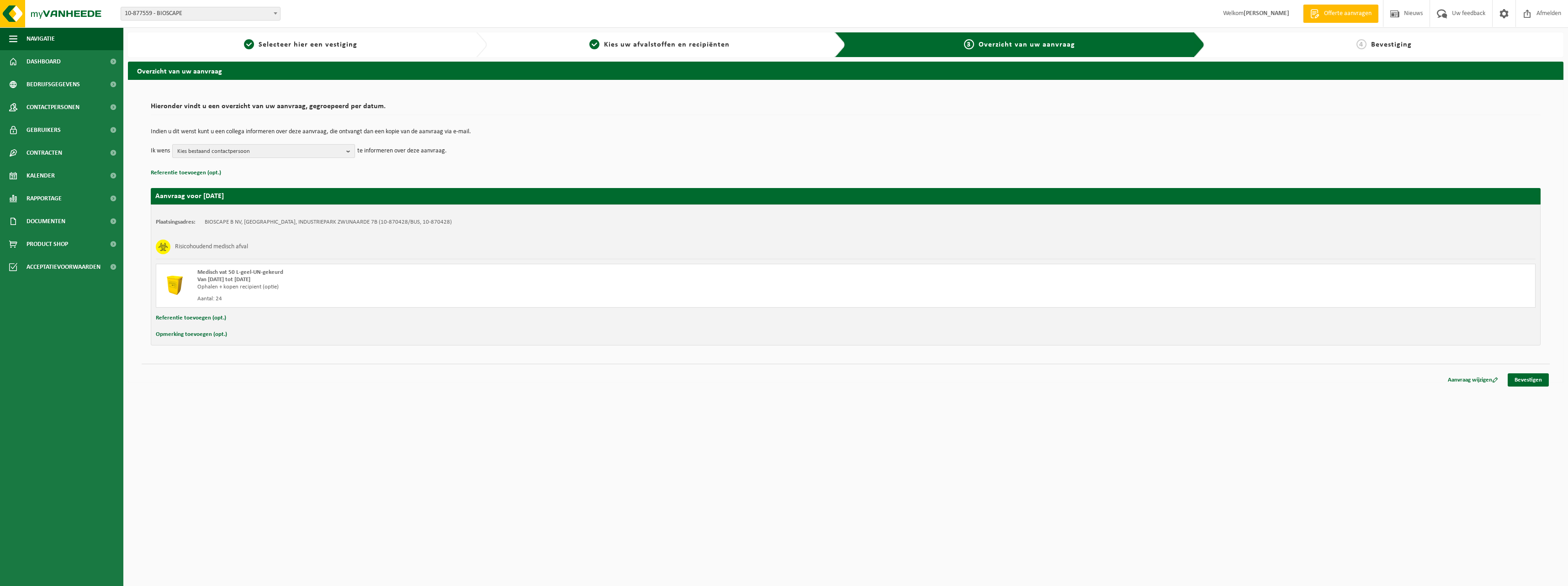
click at [279, 153] on span "Kies bestaand contactpersoon" at bounding box center [260, 151] width 165 height 14
click at [278, 152] on span "Kies bestaand contactpersoon" at bounding box center [260, 151] width 165 height 14
click at [191, 318] on button "Referentie toevoegen (opt.)" at bounding box center [191, 318] width 71 height 12
click at [226, 323] on input "text" at bounding box center [863, 319] width 1326 height 14
type input "Gebouw B - Eurofins - ophaling 1 pallet gele bakken"
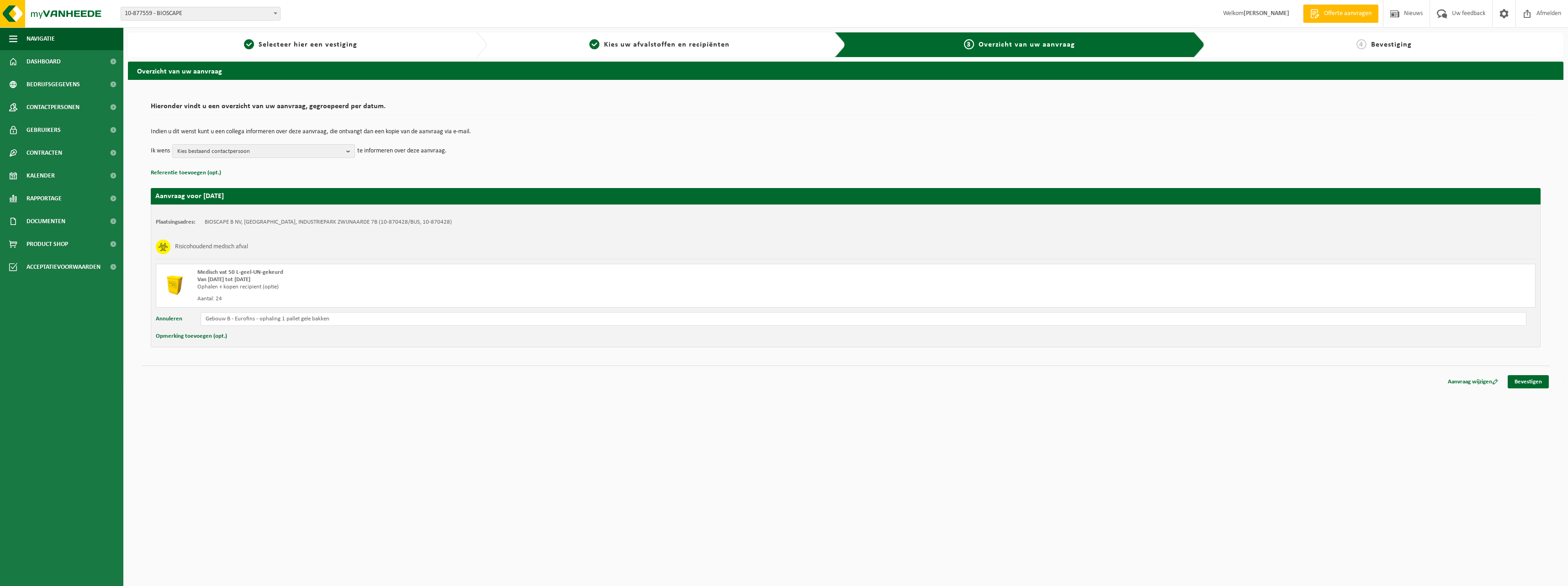
click at [210, 337] on button "Opmerking toevoegen (opt.)" at bounding box center [191, 336] width 71 height 12
drag, startPoint x: 337, startPoint y: 323, endPoint x: 170, endPoint y: 319, distance: 167.0
click at [170, 319] on div "Annuleren Gebouw B - Eurofins - ophaling 1 pallet gele bakken" at bounding box center [845, 319] width 1380 height 14
click at [212, 335] on input "text" at bounding box center [863, 337] width 1326 height 14
paste input "Gebouw B - Eurofins - ophaling 1 pallet gele bakken"
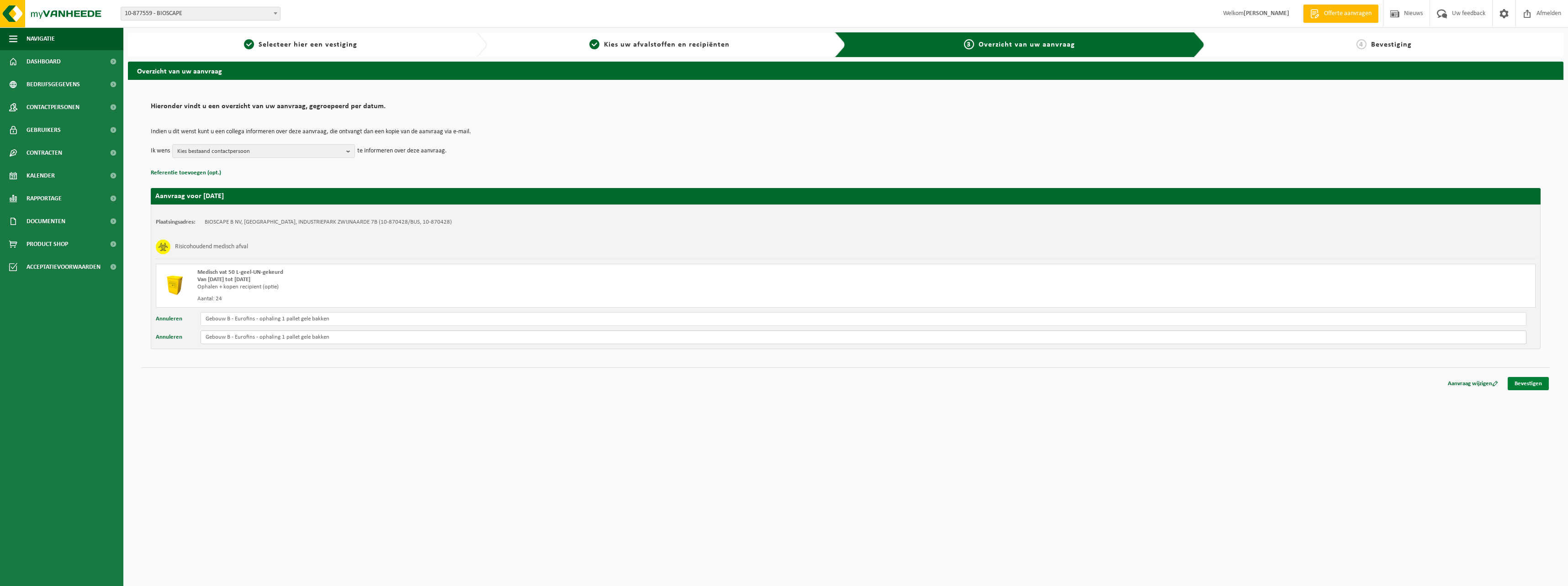
type input "Gebouw B - Eurofins - ophaling 1 pallet gele bakken"
click at [1522, 384] on link "Bevestigen" at bounding box center [1528, 383] width 41 height 14
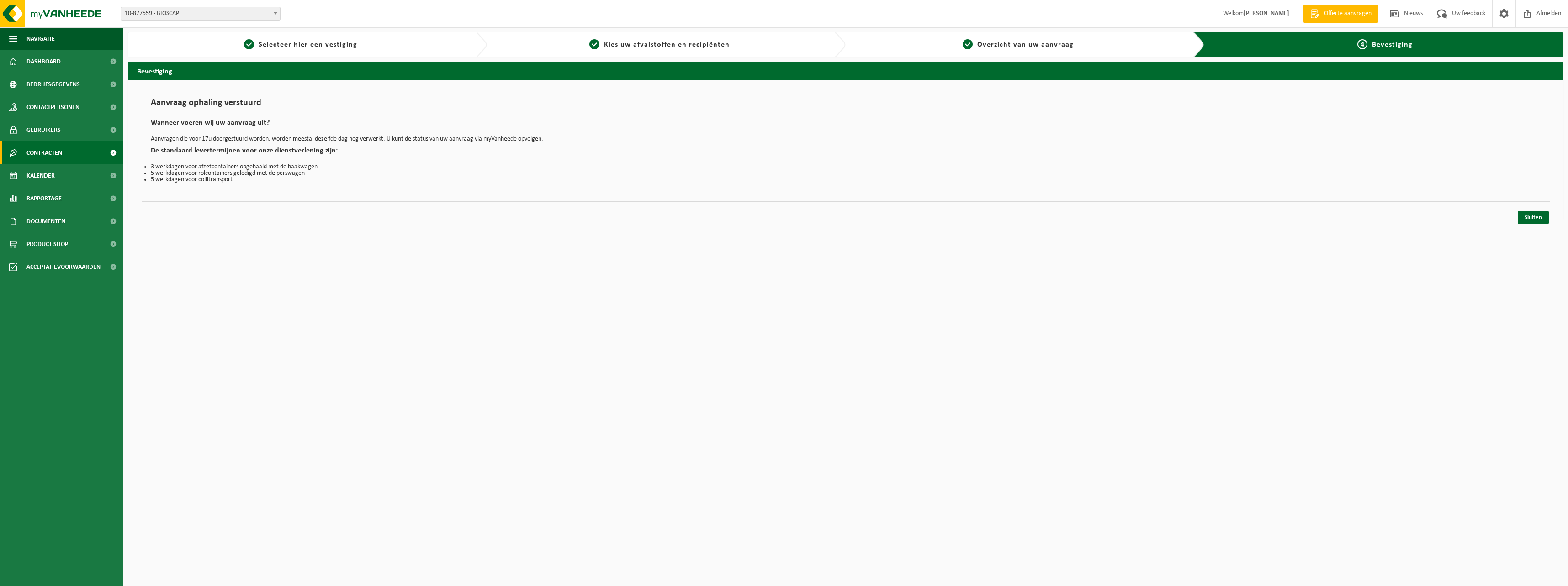
click at [60, 148] on span "Contracten" at bounding box center [44, 153] width 35 height 23
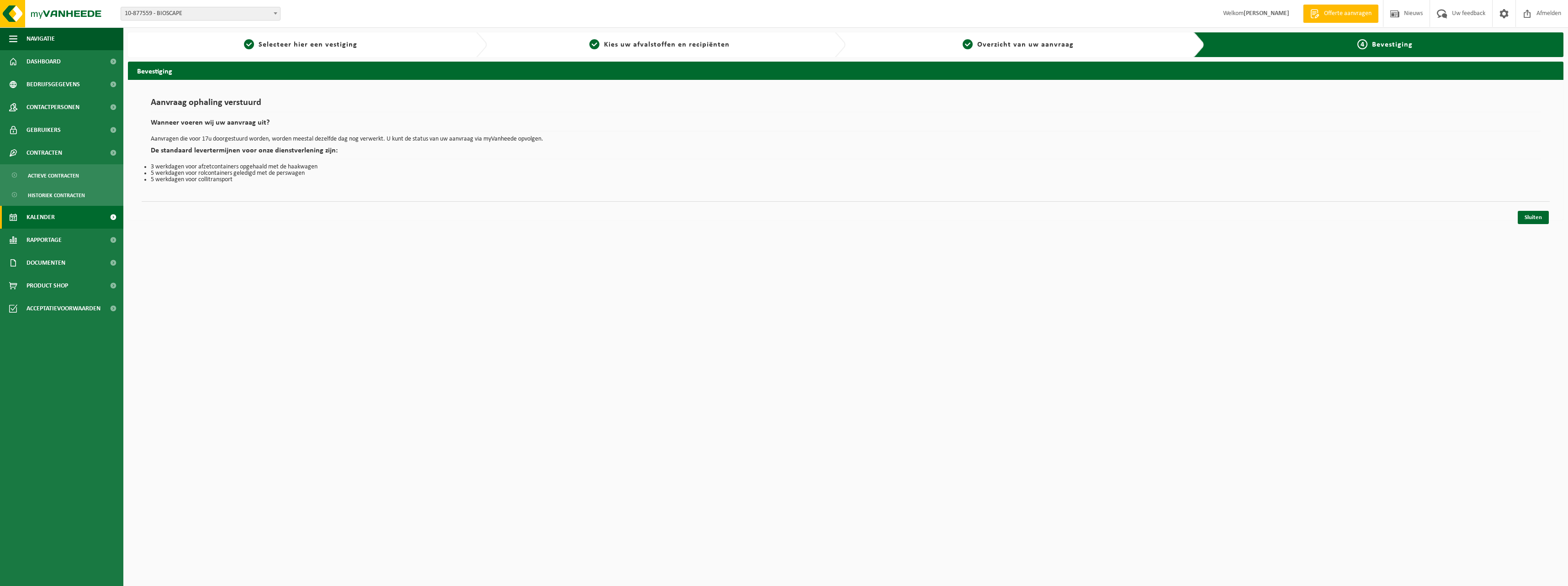
click at [54, 223] on span "Kalender" at bounding box center [40, 217] width 28 height 23
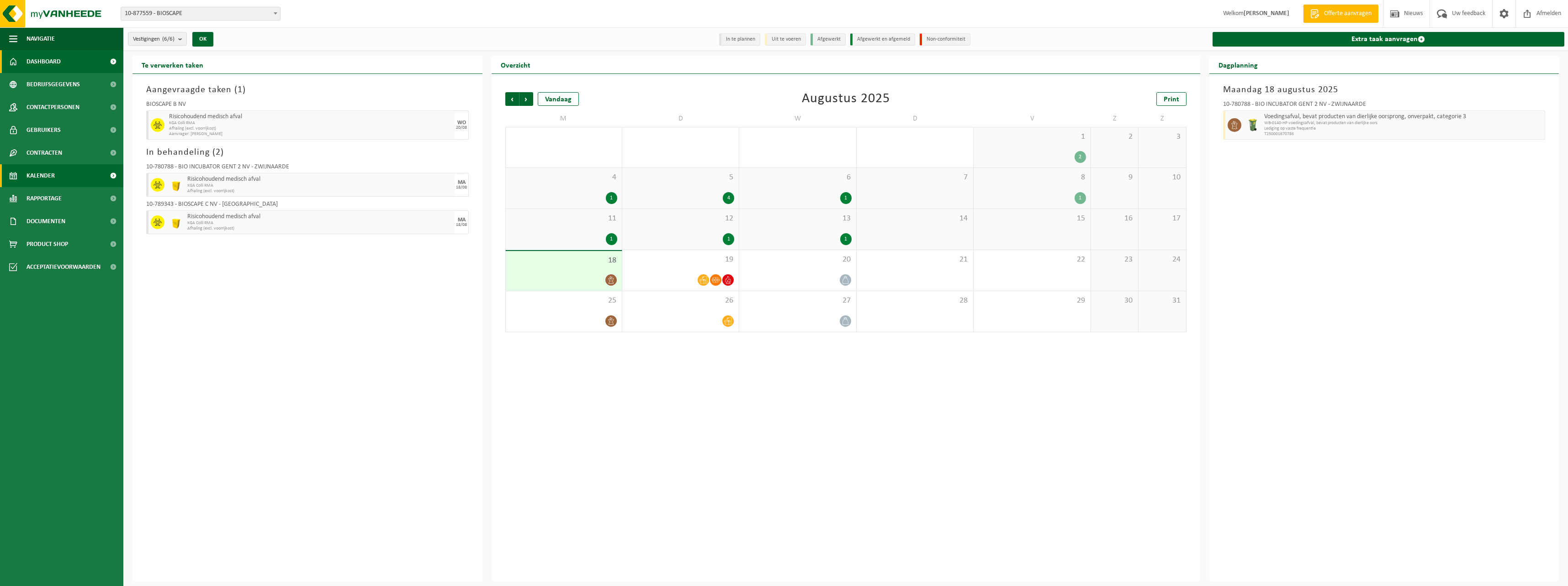
click at [46, 58] on span "Dashboard" at bounding box center [43, 62] width 34 height 23
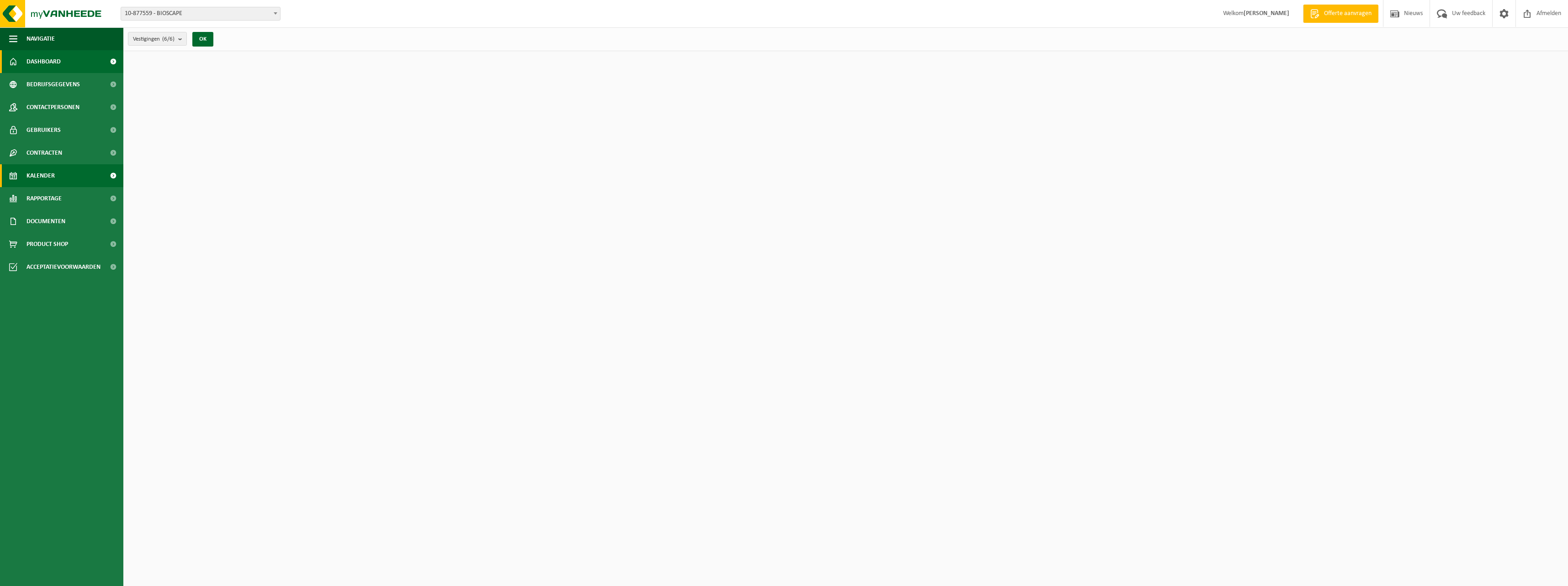
click at [60, 171] on link "Kalender" at bounding box center [62, 175] width 123 height 23
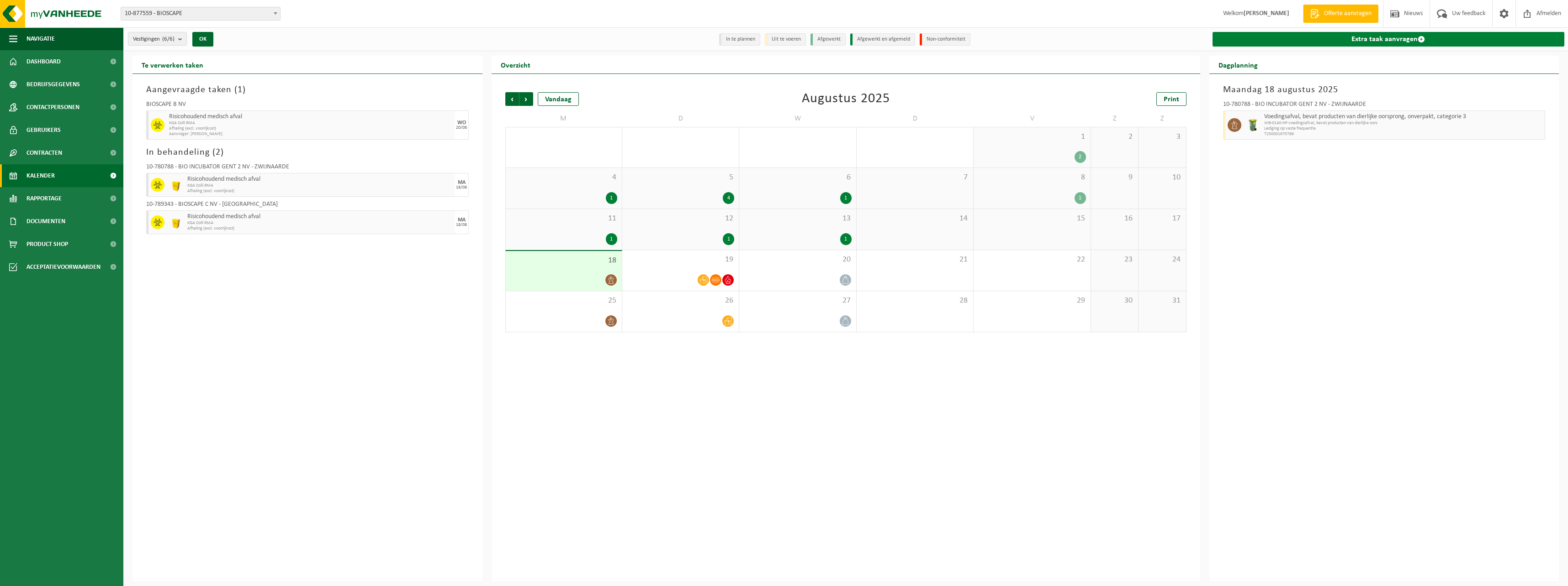
click at [1256, 42] on link "Extra taak aanvragen" at bounding box center [1389, 39] width 353 height 14
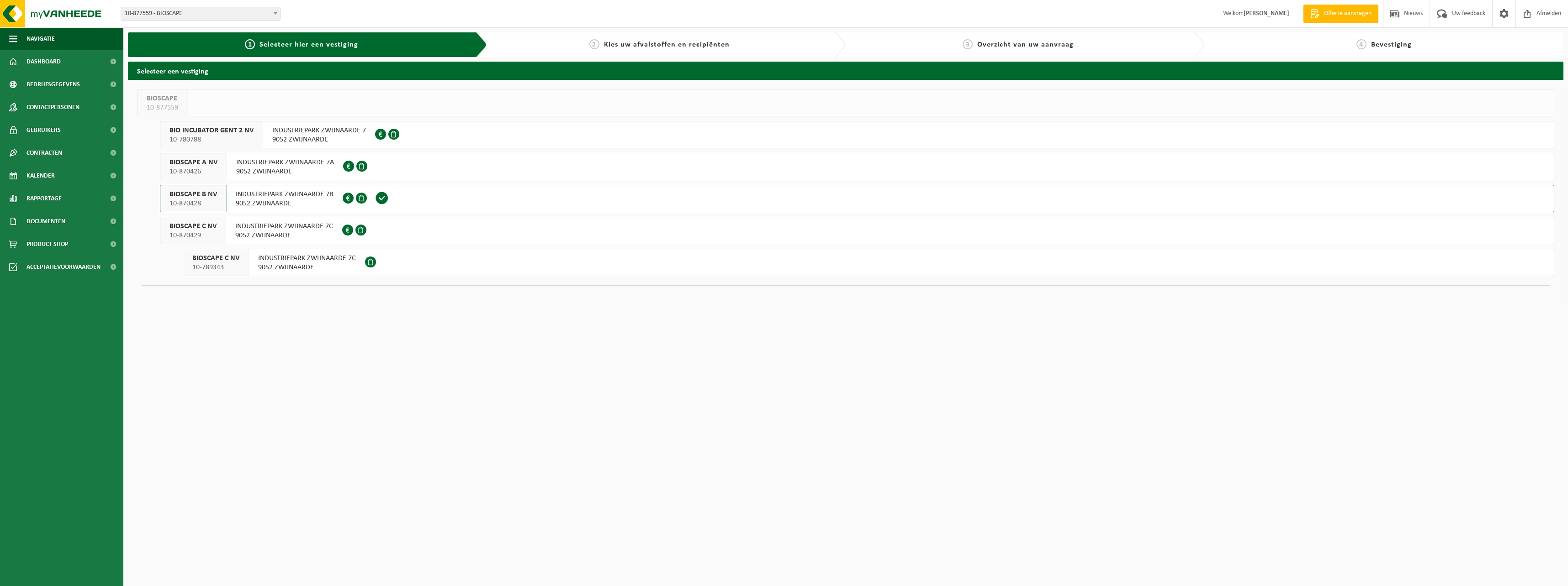
click at [323, 269] on span "9052 ZWIJNAARDE" at bounding box center [307, 267] width 98 height 9
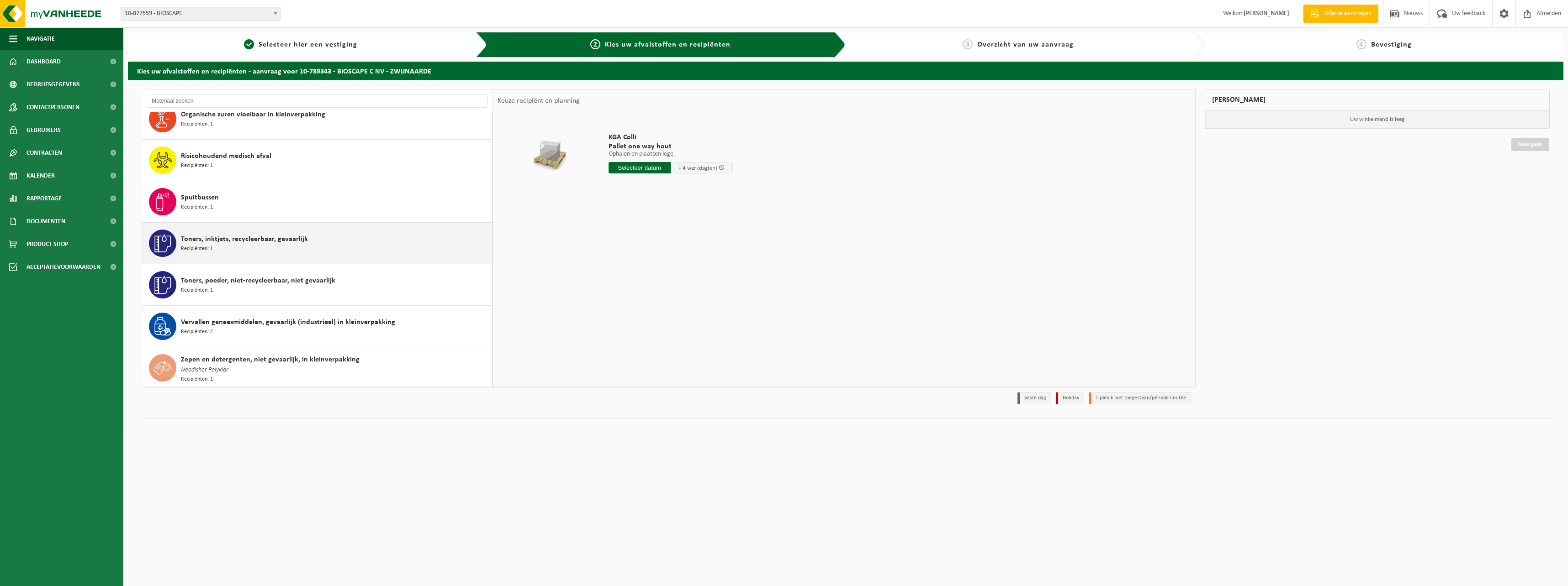
scroll to position [600, 0]
click at [227, 99] on input "text" at bounding box center [317, 100] width 341 height 14
type input "c"
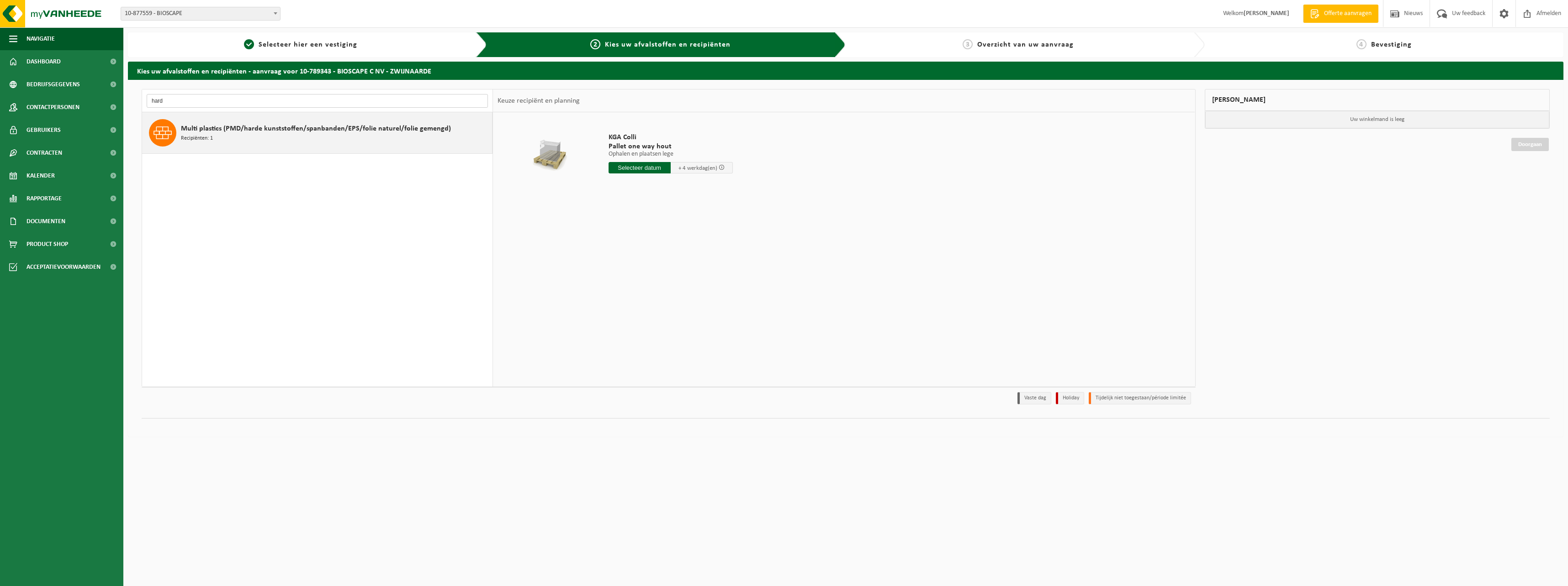
type input "hard"
click at [248, 142] on div "Multi plastics (PMD/harde kunststoffen/spanbanden/EPS/folie naturel/folie gemen…" at bounding box center [336, 133] width 309 height 27
